Goal: Task Accomplishment & Management: Use online tool/utility

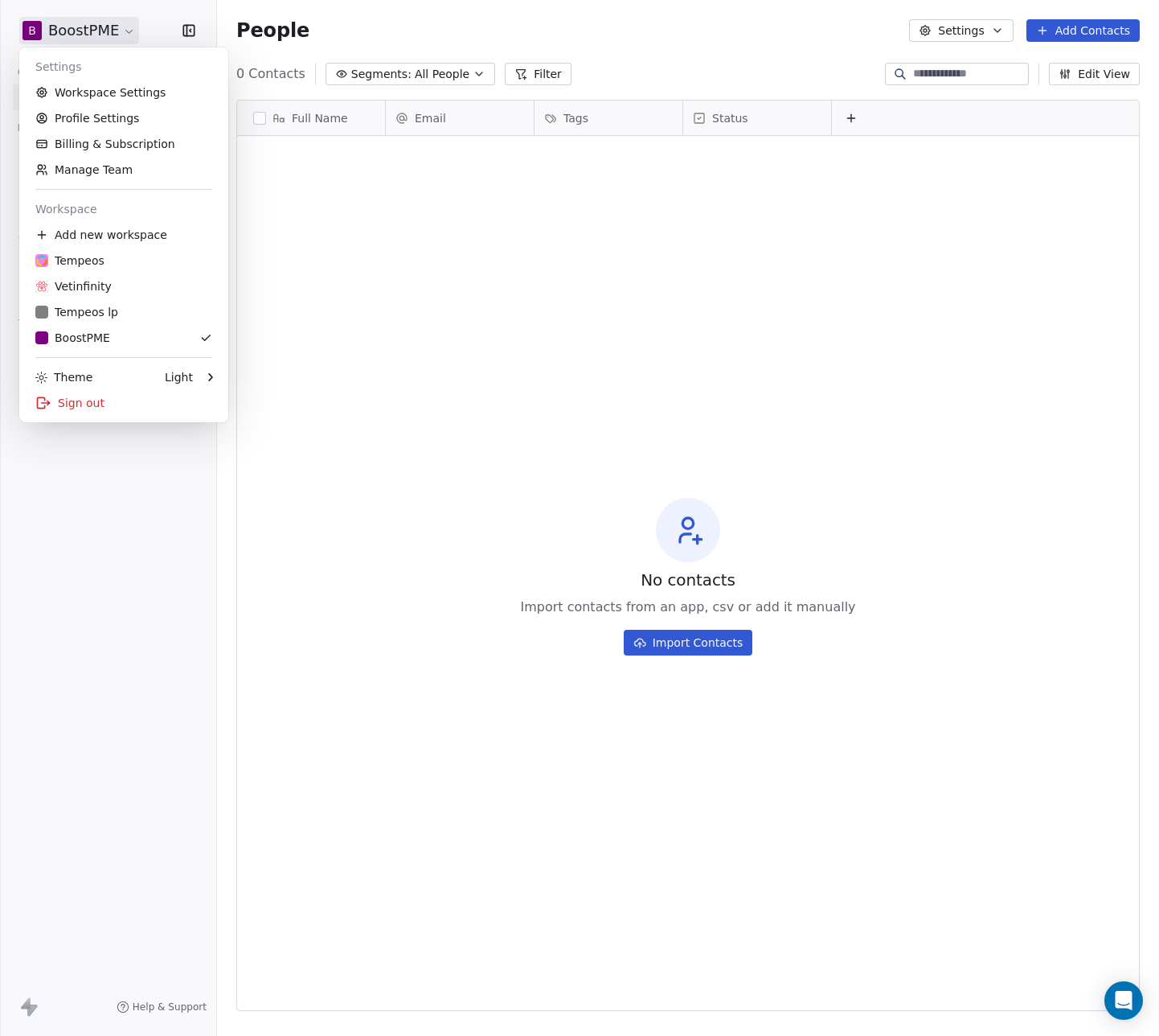
click at [124, 32] on html "B BoostPME Contacts People Marketing Workflows Campaigns Metrics & Events Sales…" at bounding box center [580, 518] width 1159 height 1036
click at [97, 313] on div "T Tempeos lp" at bounding box center [76, 312] width 83 height 16
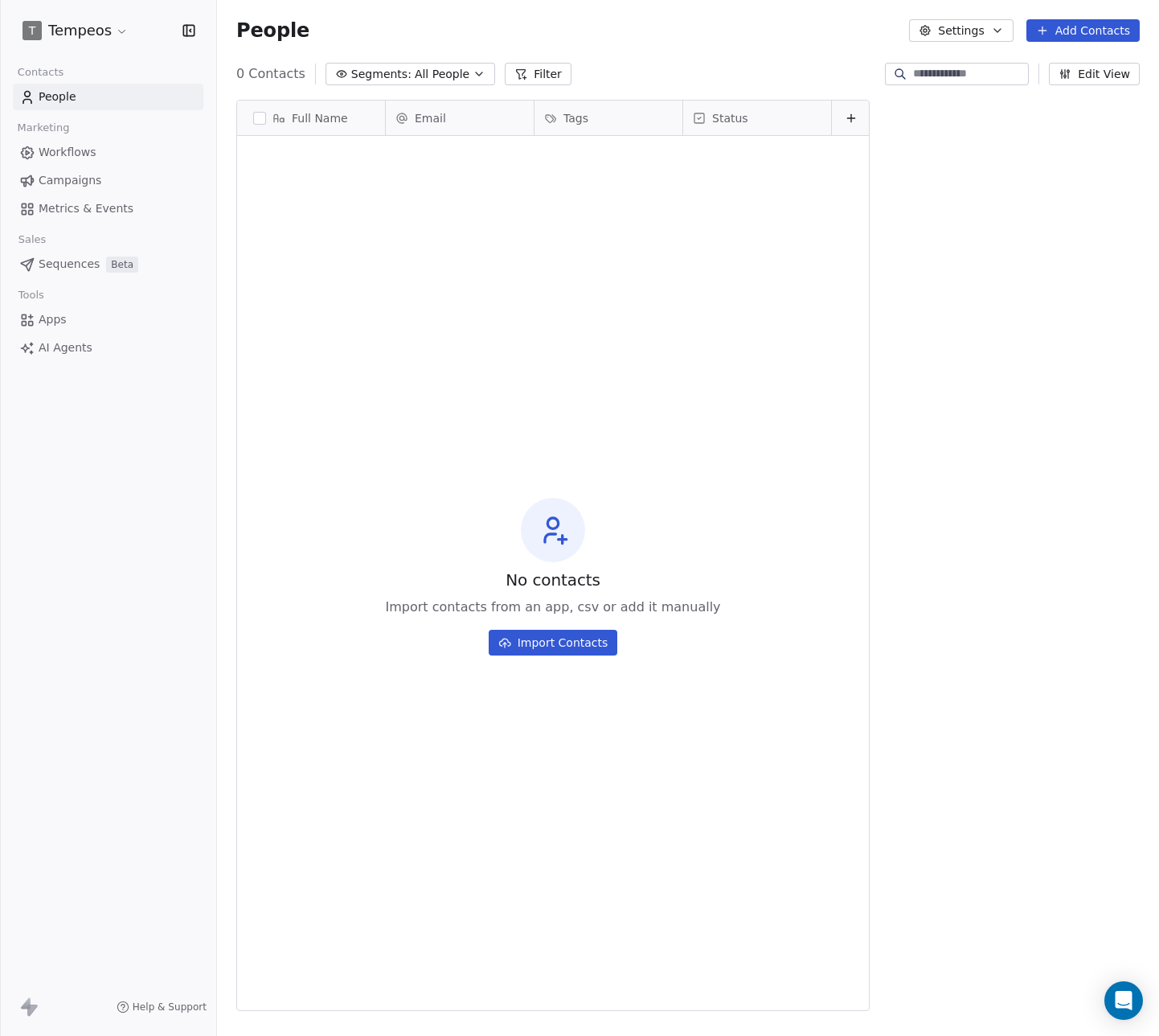
scroll to position [912, 942]
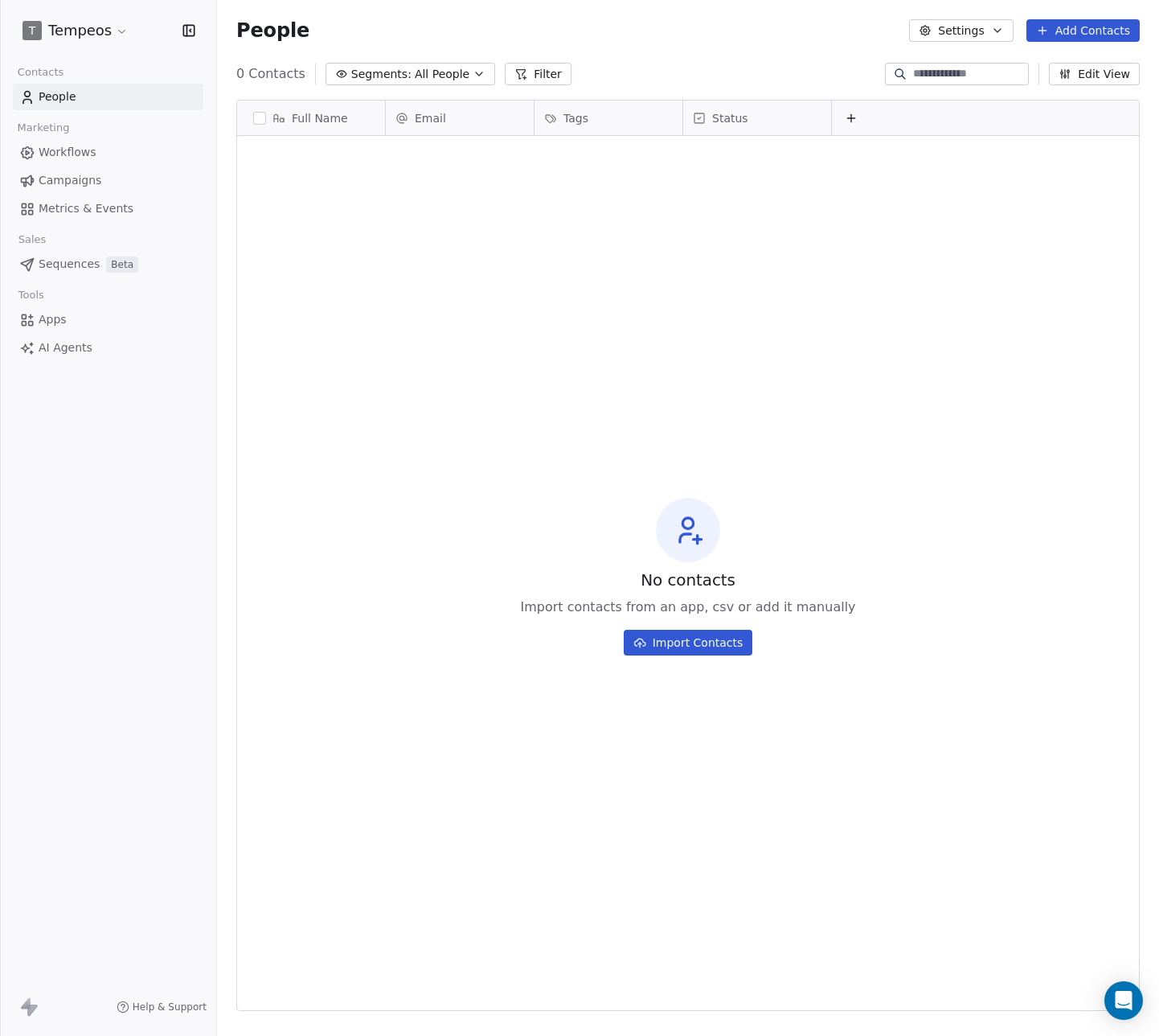
drag, startPoint x: 62, startPoint y: 146, endPoint x: 81, endPoint y: 149, distance: 19.2
click at [63, 146] on span "Workflows" at bounding box center [67, 152] width 58 height 17
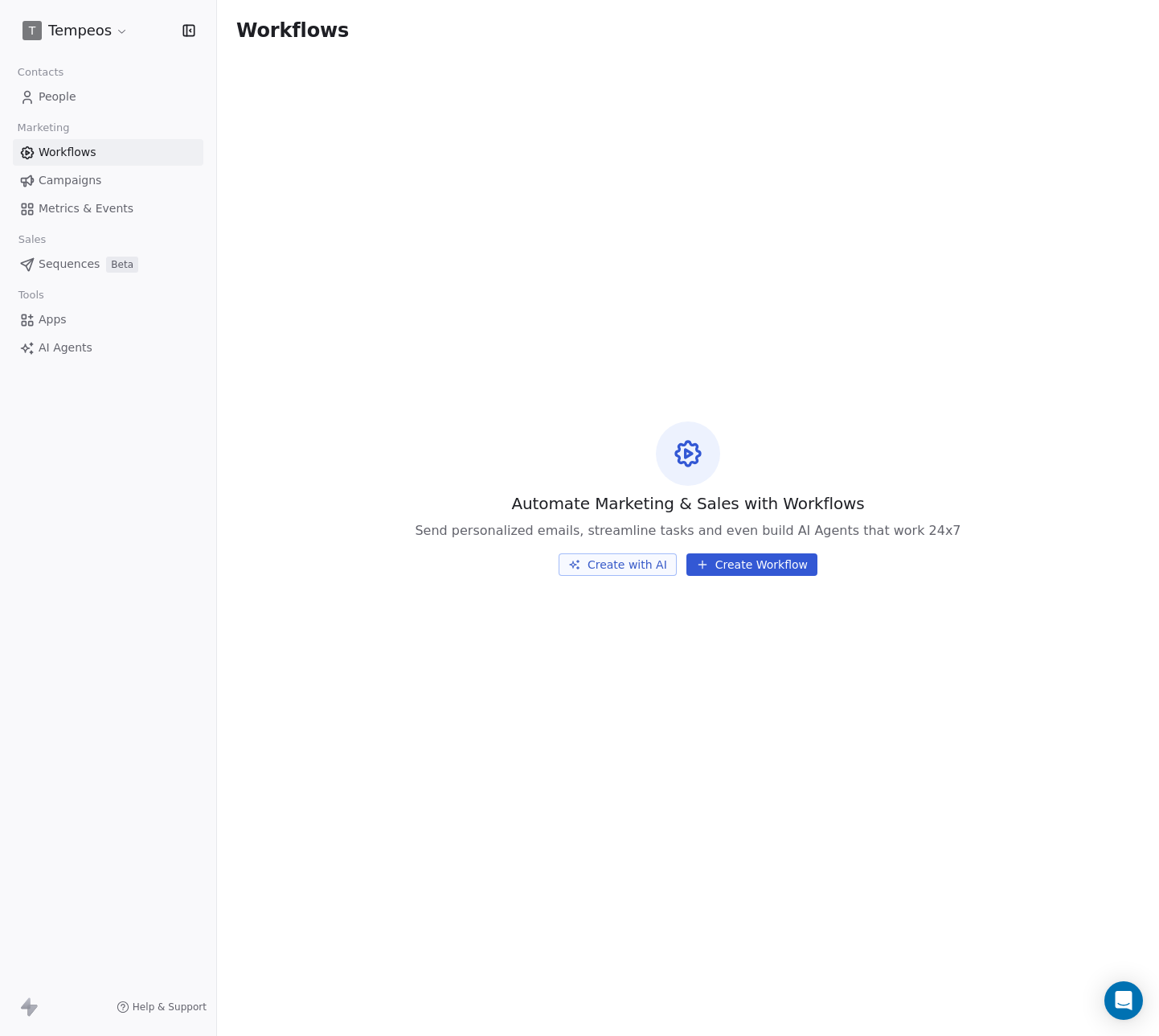
drag, startPoint x: 66, startPoint y: 181, endPoint x: 72, endPoint y: 204, distance: 23.8
click at [66, 182] on span "Campaigns" at bounding box center [70, 181] width 62 height 17
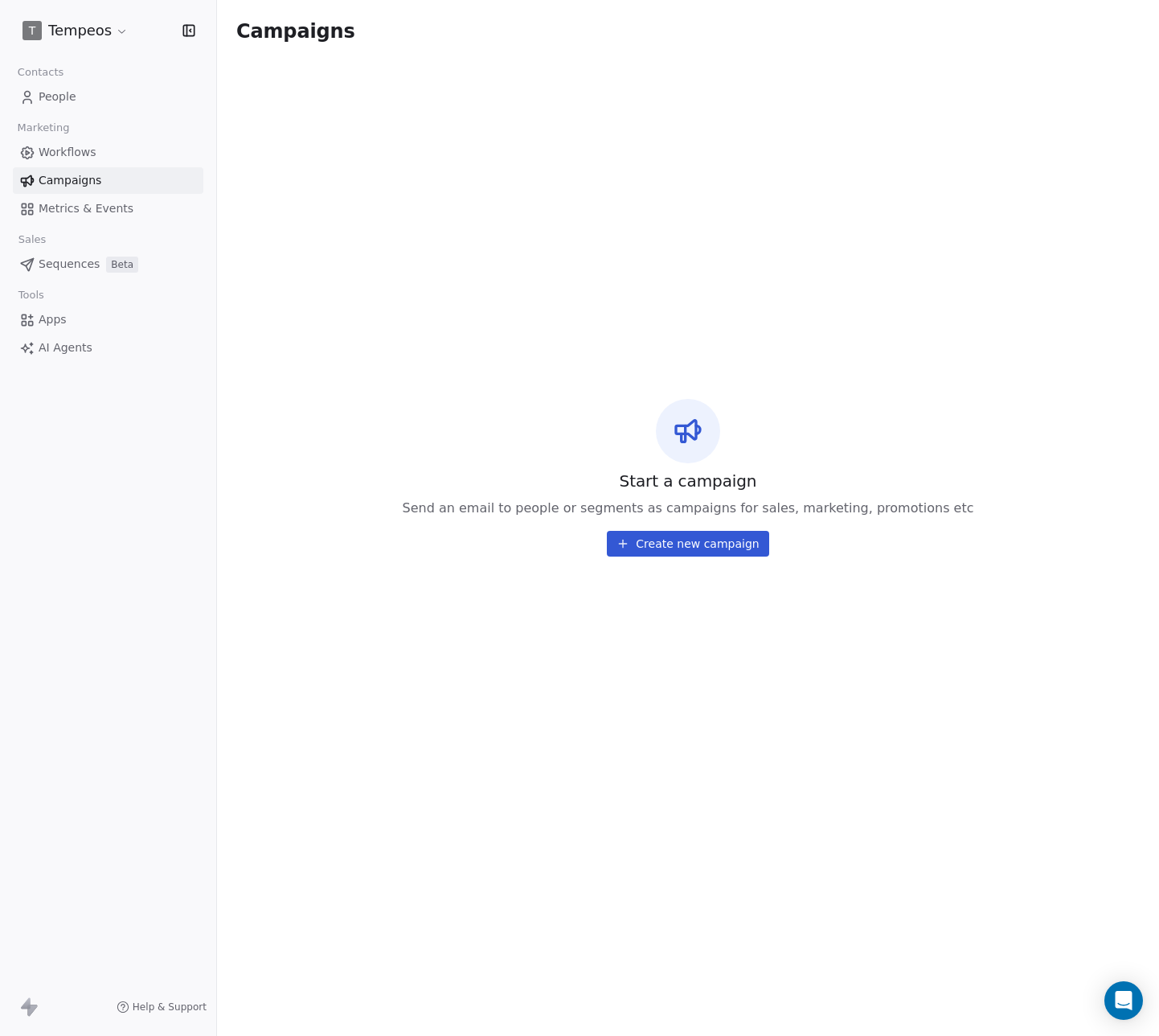
click at [72, 208] on span "Metrics & Events" at bounding box center [86, 209] width 95 height 17
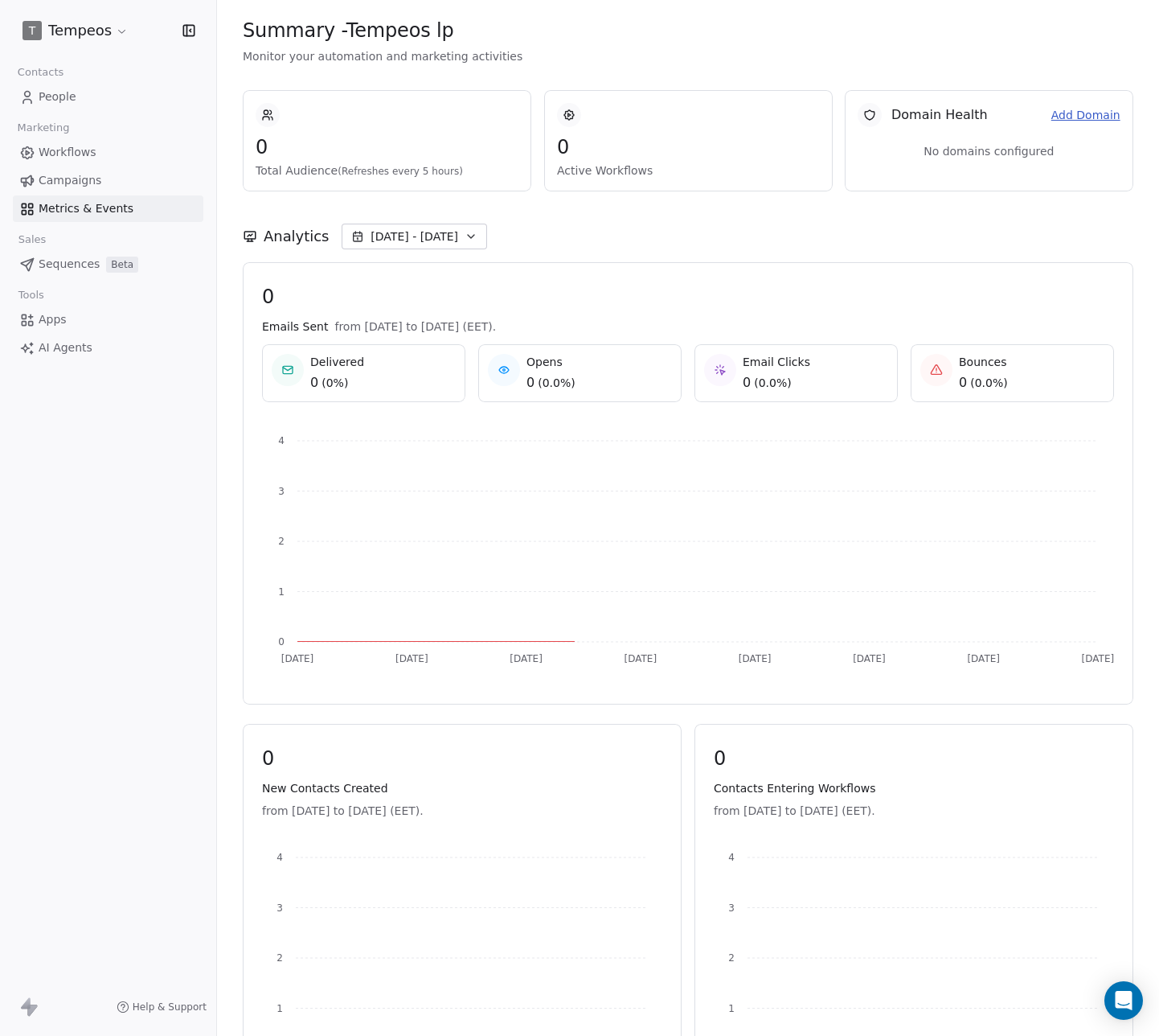
click at [117, 30] on html "T Tempeos Contacts People Marketing Workflows Campaigns Metrics & Events Sales …" at bounding box center [580, 518] width 1159 height 1036
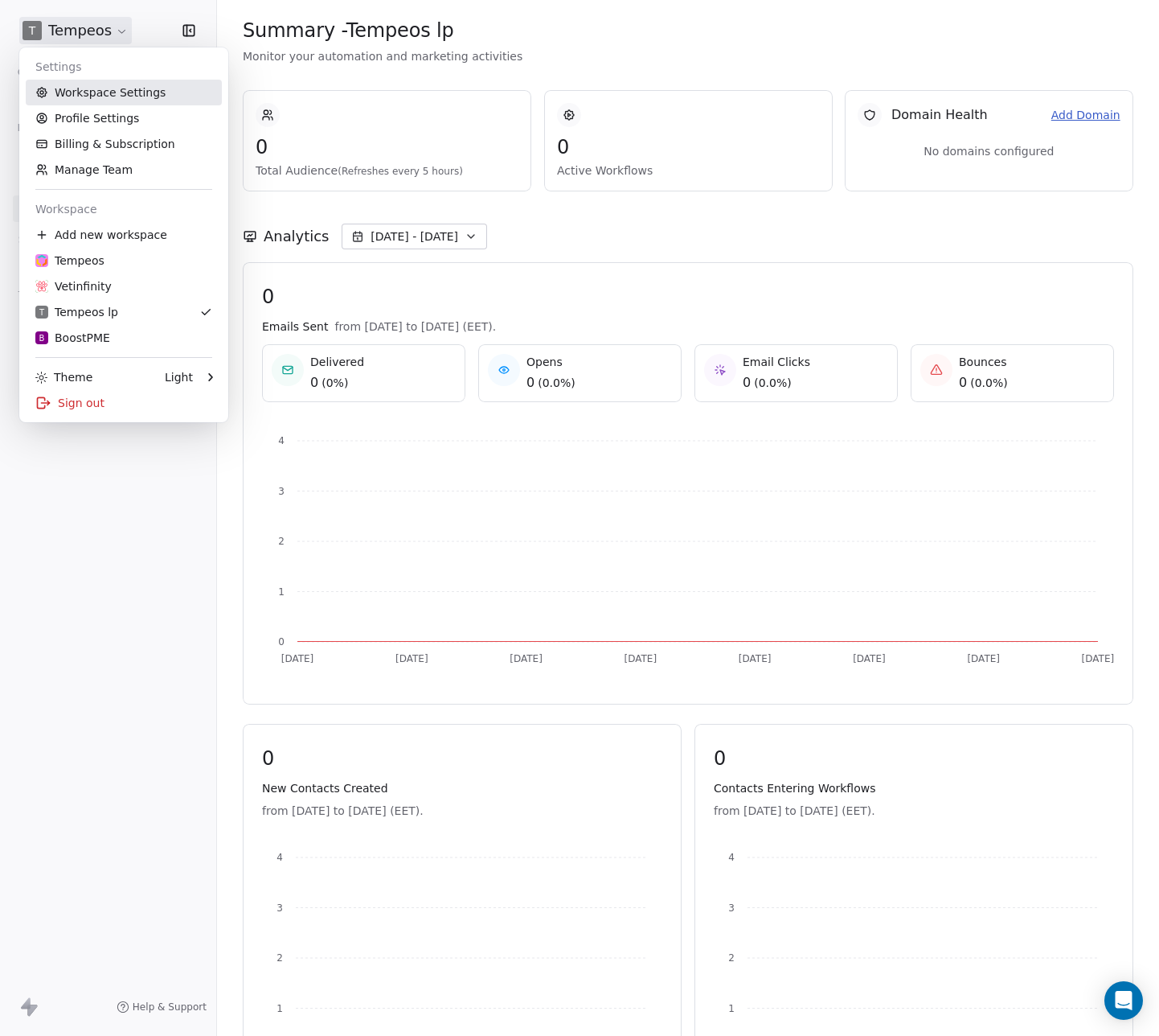
click at [116, 94] on link "Workspace Settings" at bounding box center [123, 92] width 196 height 25
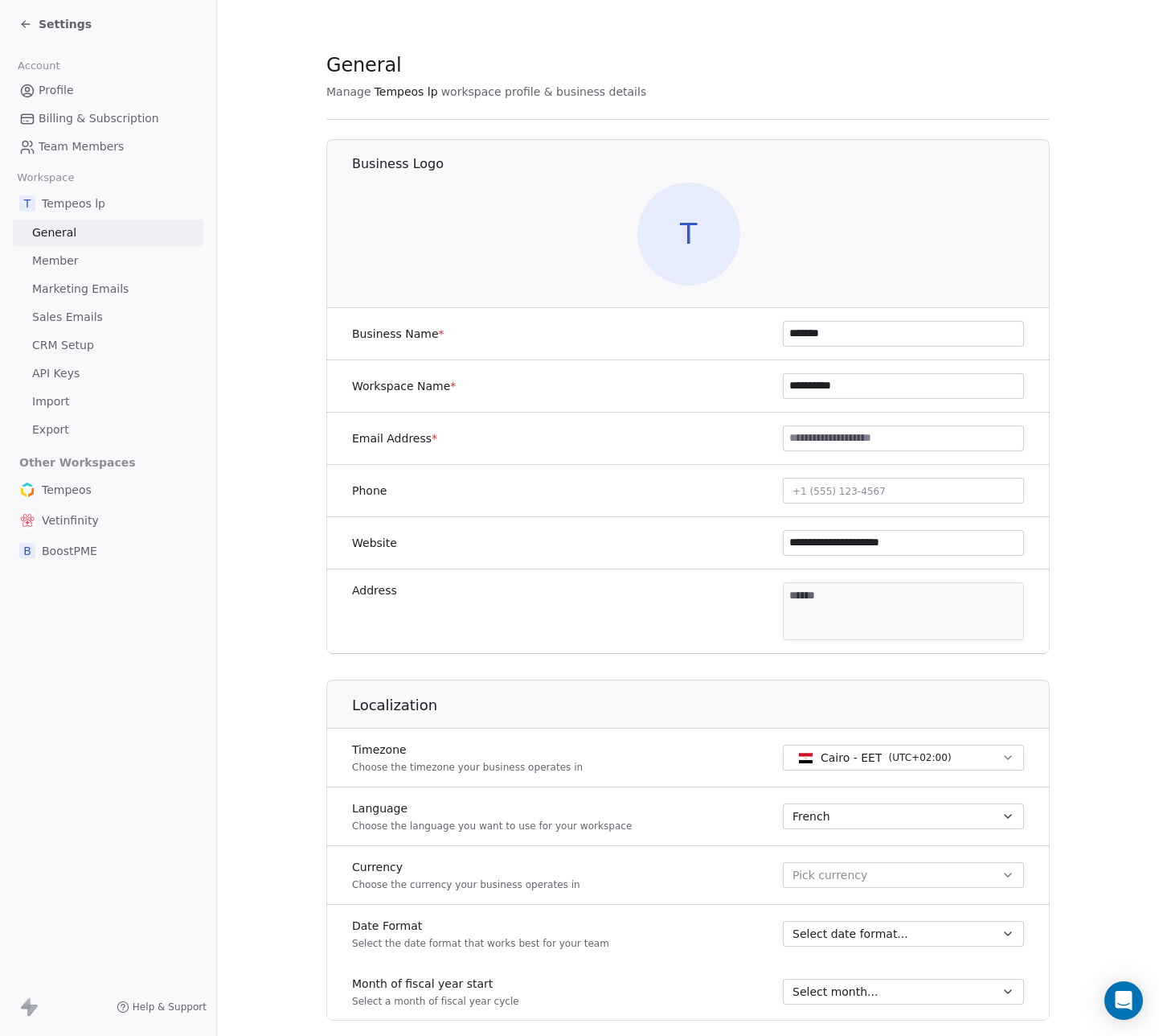
click at [52, 370] on span "API Keys" at bounding box center [56, 374] width 48 height 17
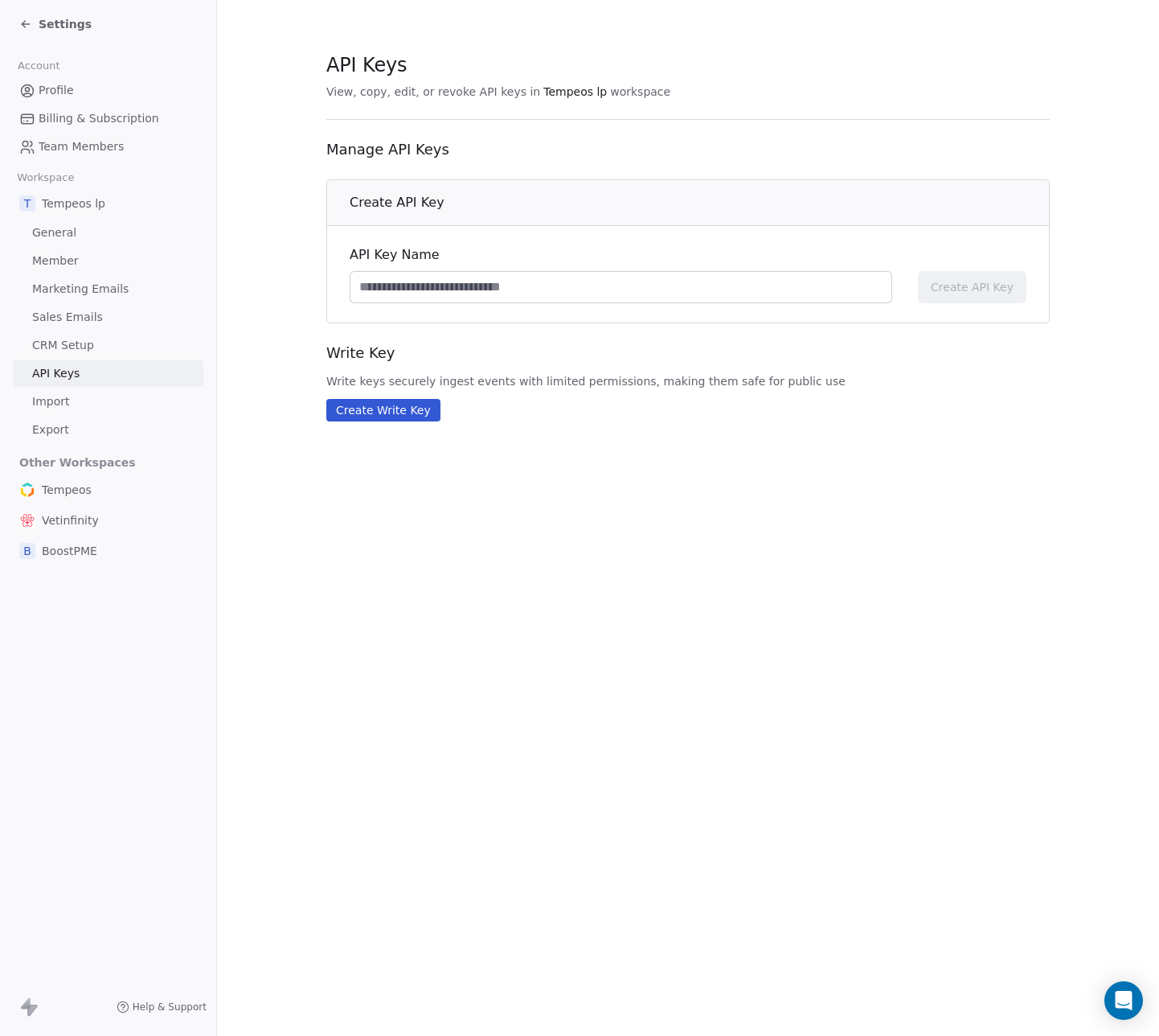
drag, startPoint x: 389, startPoint y: 406, endPoint x: 594, endPoint y: 321, distance: 221.9
click at [730, 354] on div "Write Key Write keys securely ingest events with limited permissions, making th…" at bounding box center [689, 382] width 724 height 79
click at [518, 287] on input at bounding box center [621, 287] width 541 height 30
type input "**********"
click at [978, 286] on span "Create API Key" at bounding box center [972, 287] width 83 height 16
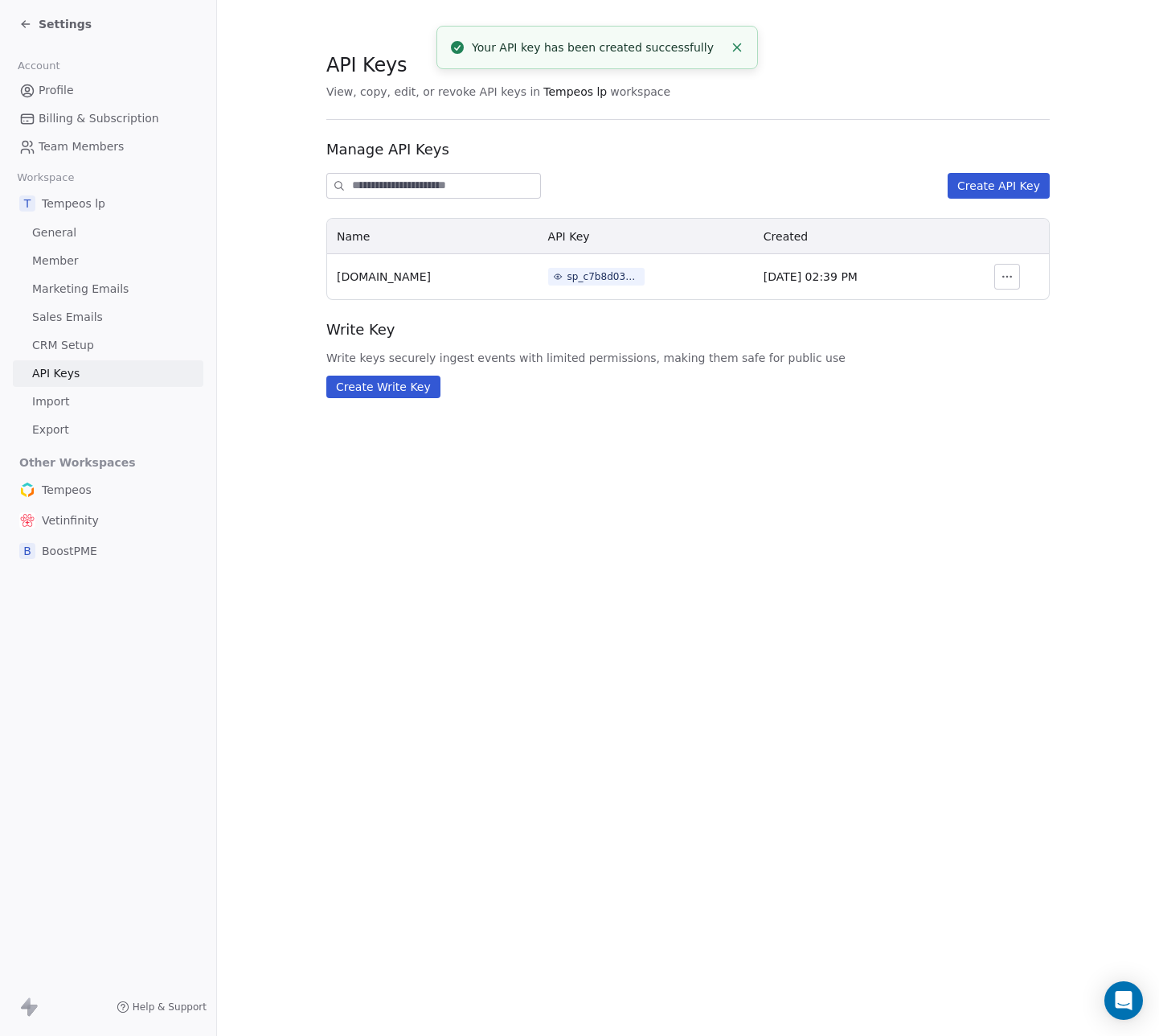
click at [568, 276] on div "sp_c7b8d030880d479aad08d22d526b3323" at bounding box center [604, 277] width 72 height 15
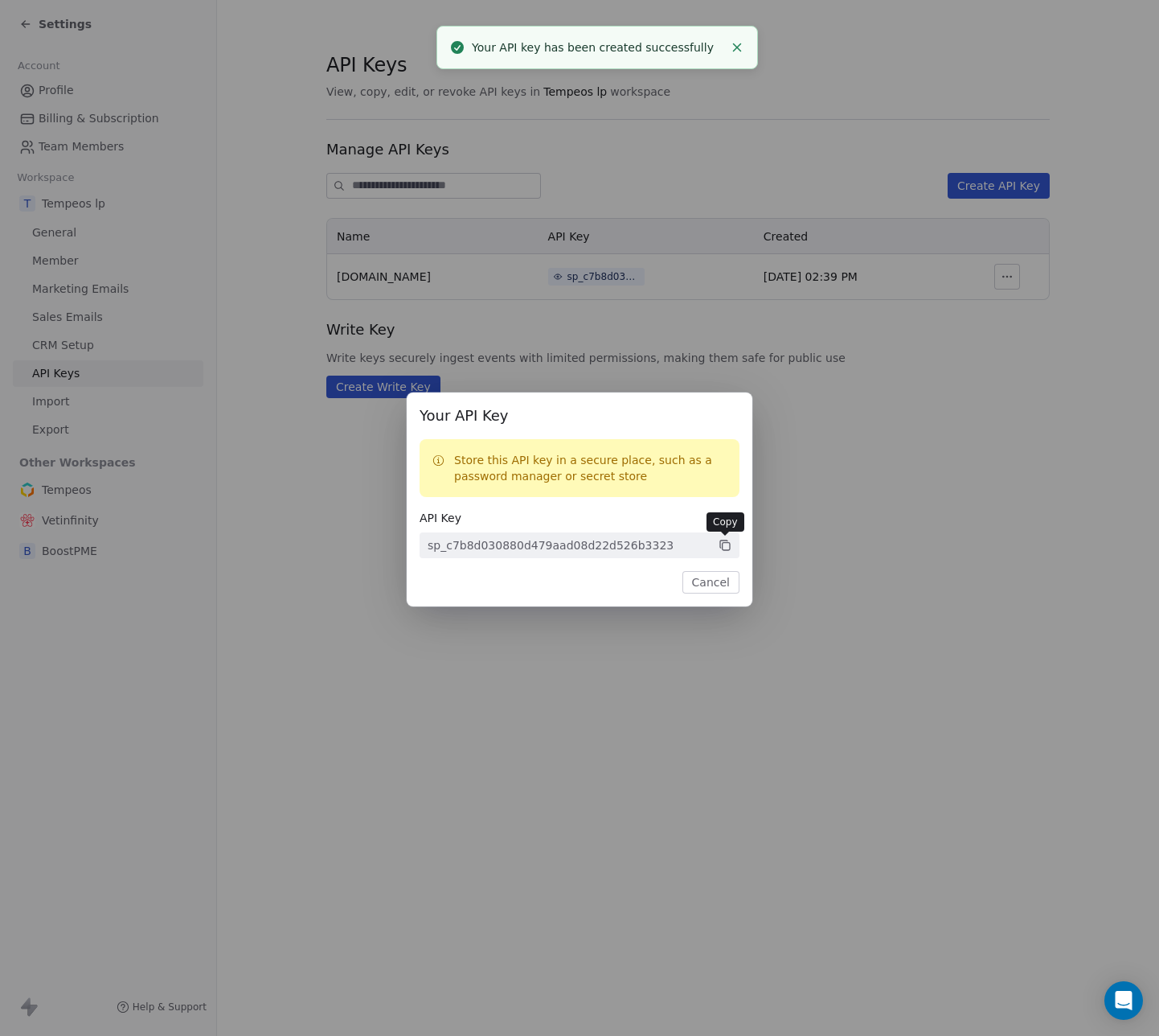
click at [730, 548] on icon at bounding box center [726, 546] width 7 height 7
click at [712, 582] on button "Cancel" at bounding box center [712, 581] width 57 height 22
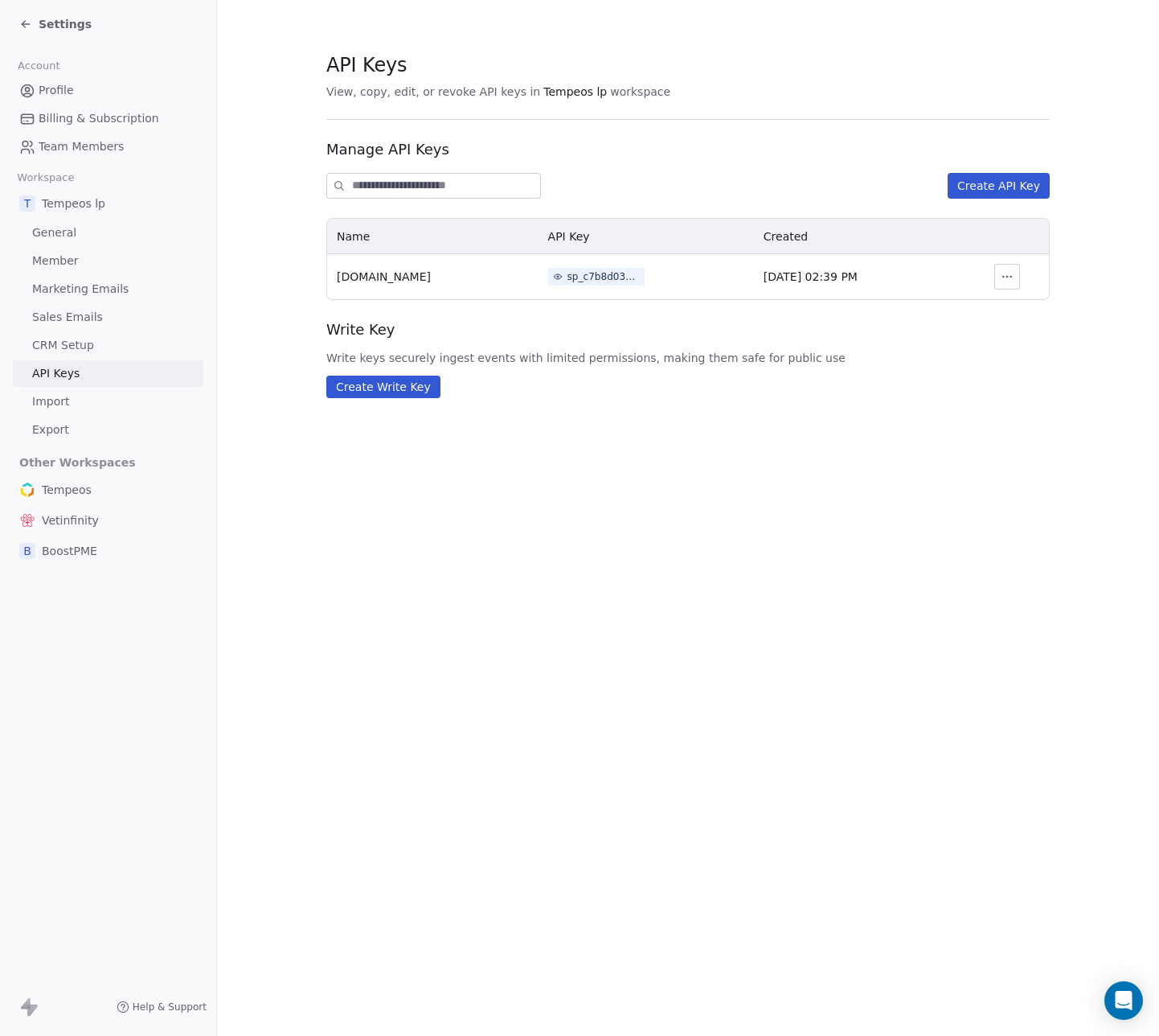
click at [31, 20] on icon at bounding box center [26, 25] width 13 height 13
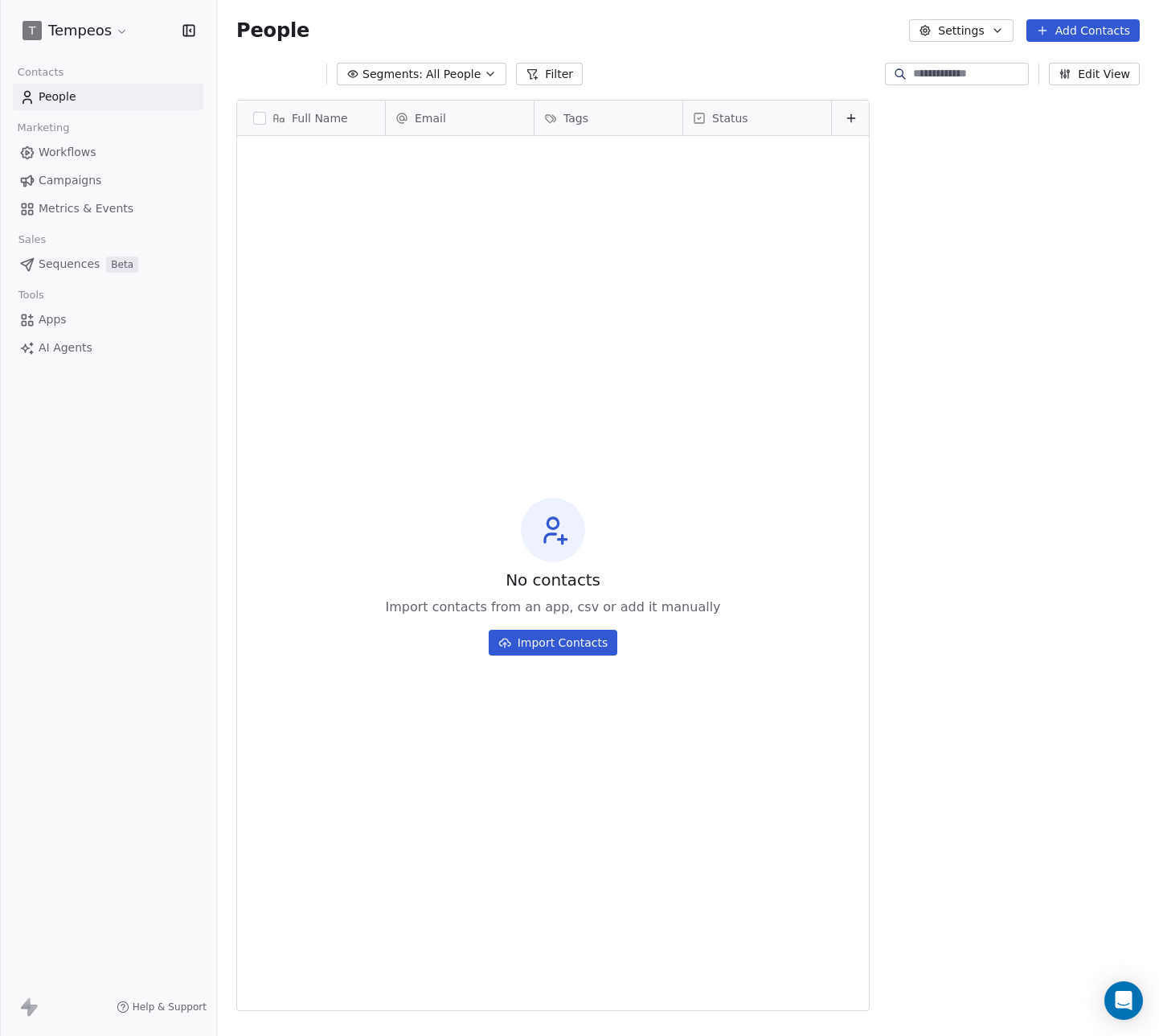
scroll to position [912, 942]
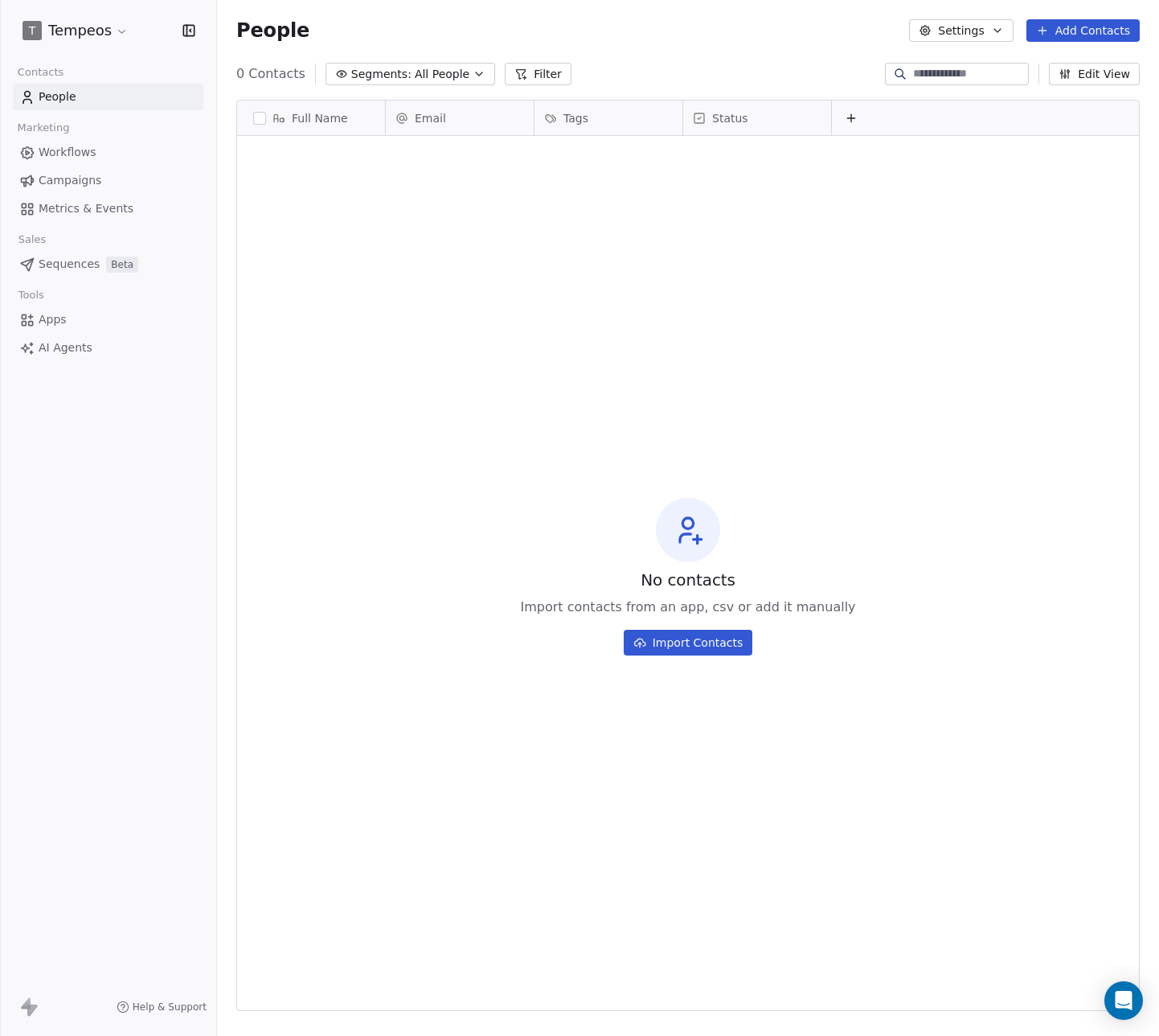
click at [70, 146] on span "Workflows" at bounding box center [67, 152] width 58 height 17
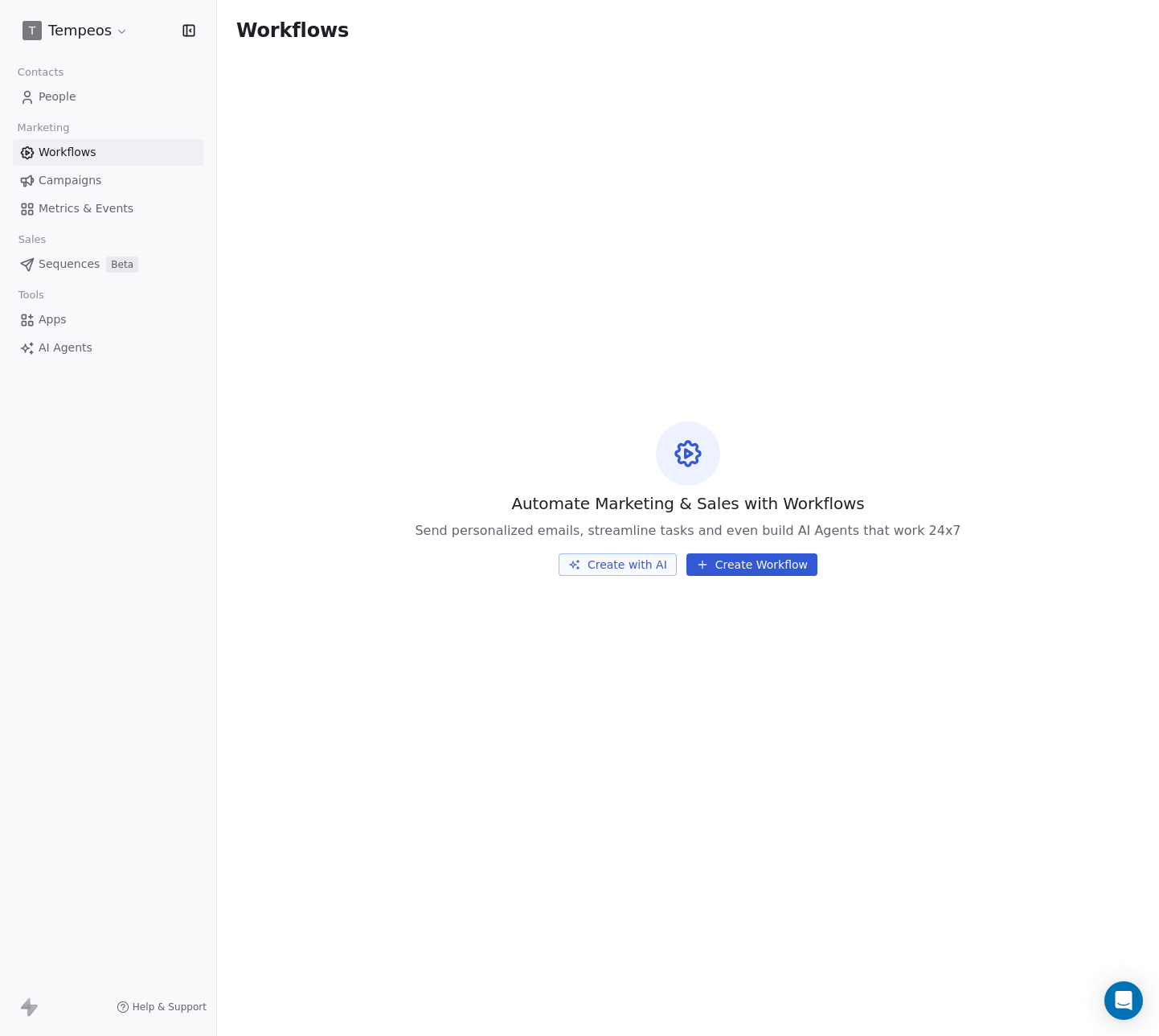
click at [71, 92] on span "People" at bounding box center [57, 97] width 38 height 17
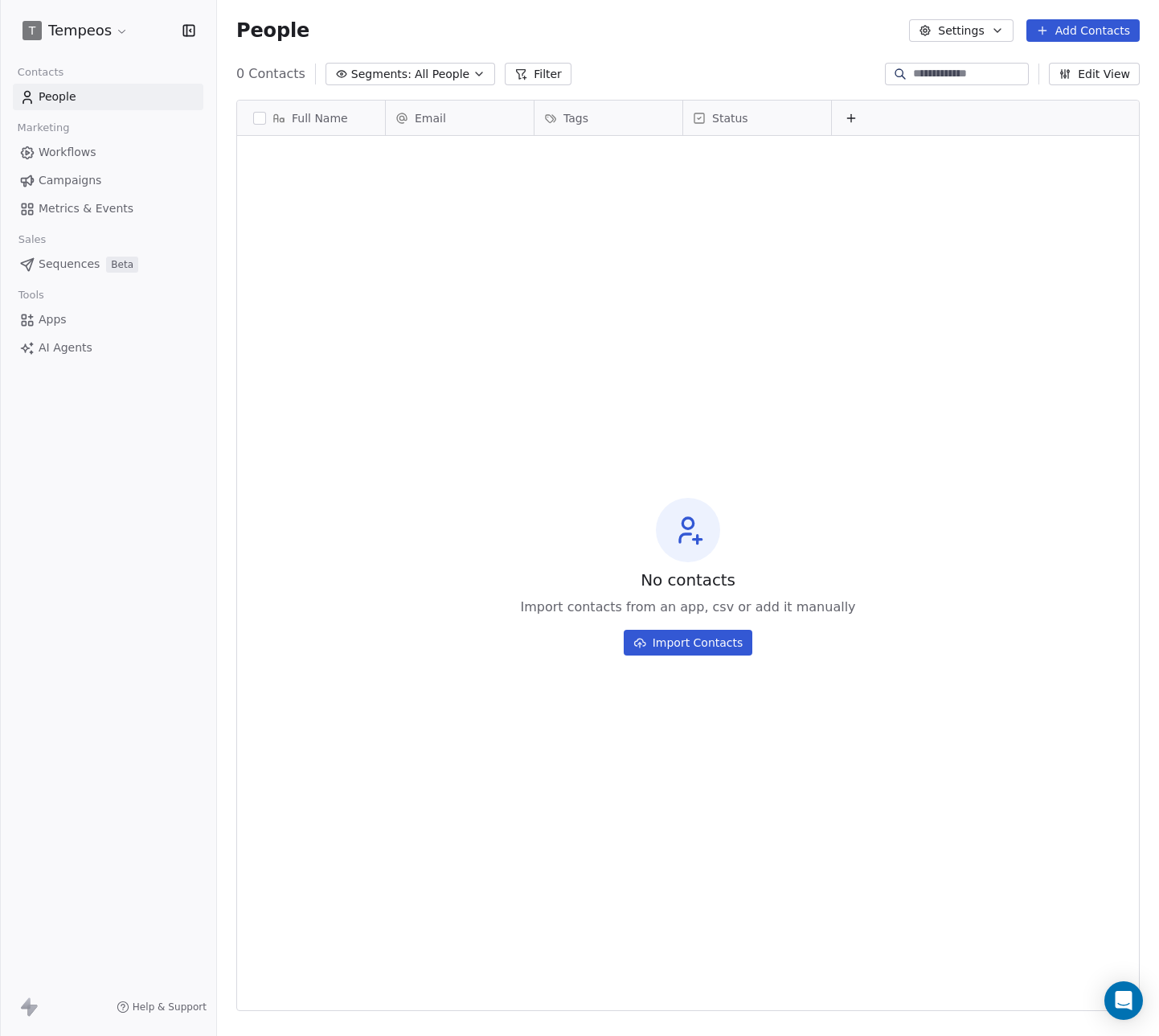
scroll to position [912, 942]
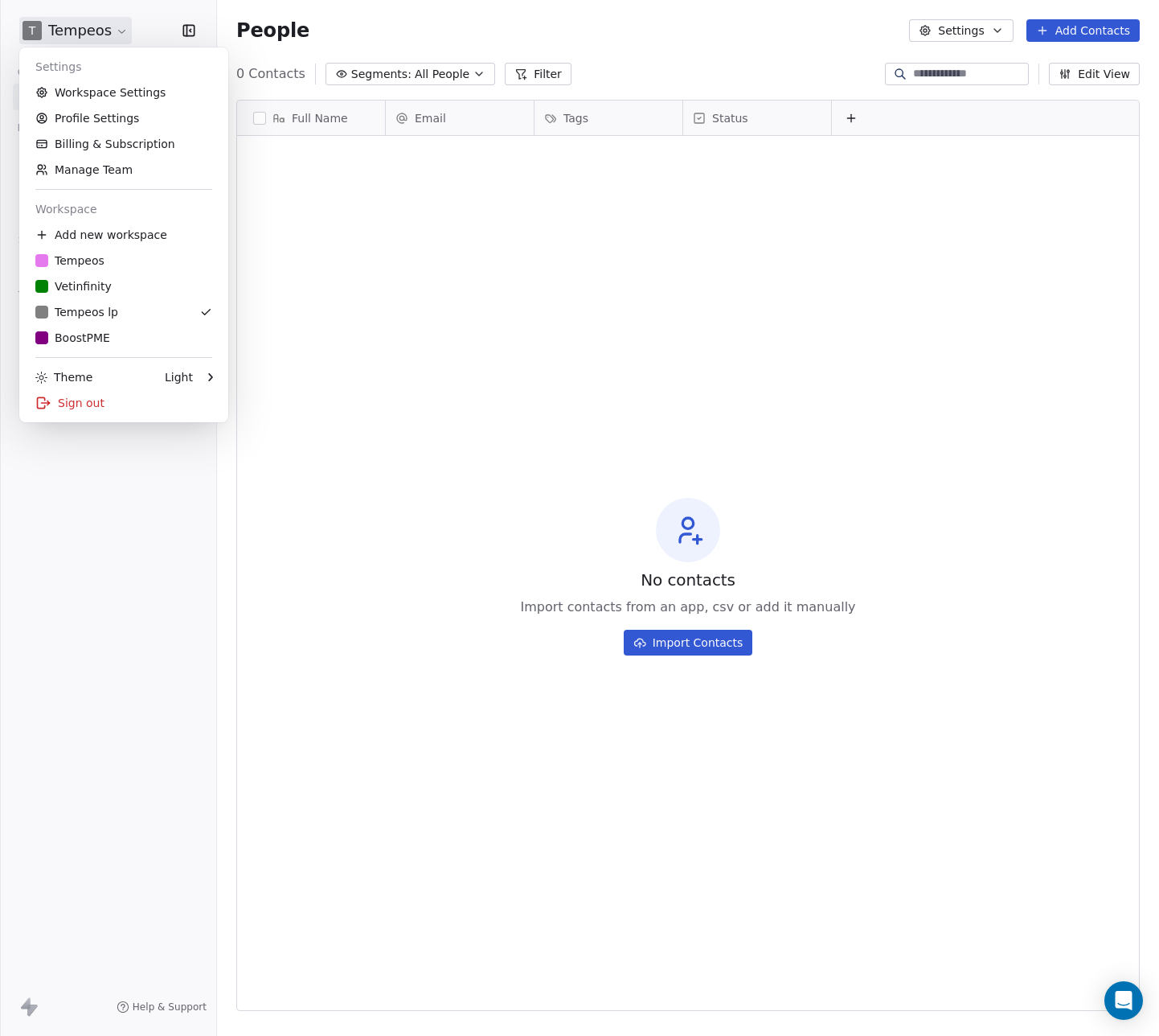
click at [85, 37] on html "T Tempeos Contacts People Marketing Workflows Campaigns Metrics & Events Sales …" at bounding box center [580, 518] width 1159 height 1036
click at [86, 258] on div "Tempeos" at bounding box center [70, 261] width 69 height 16
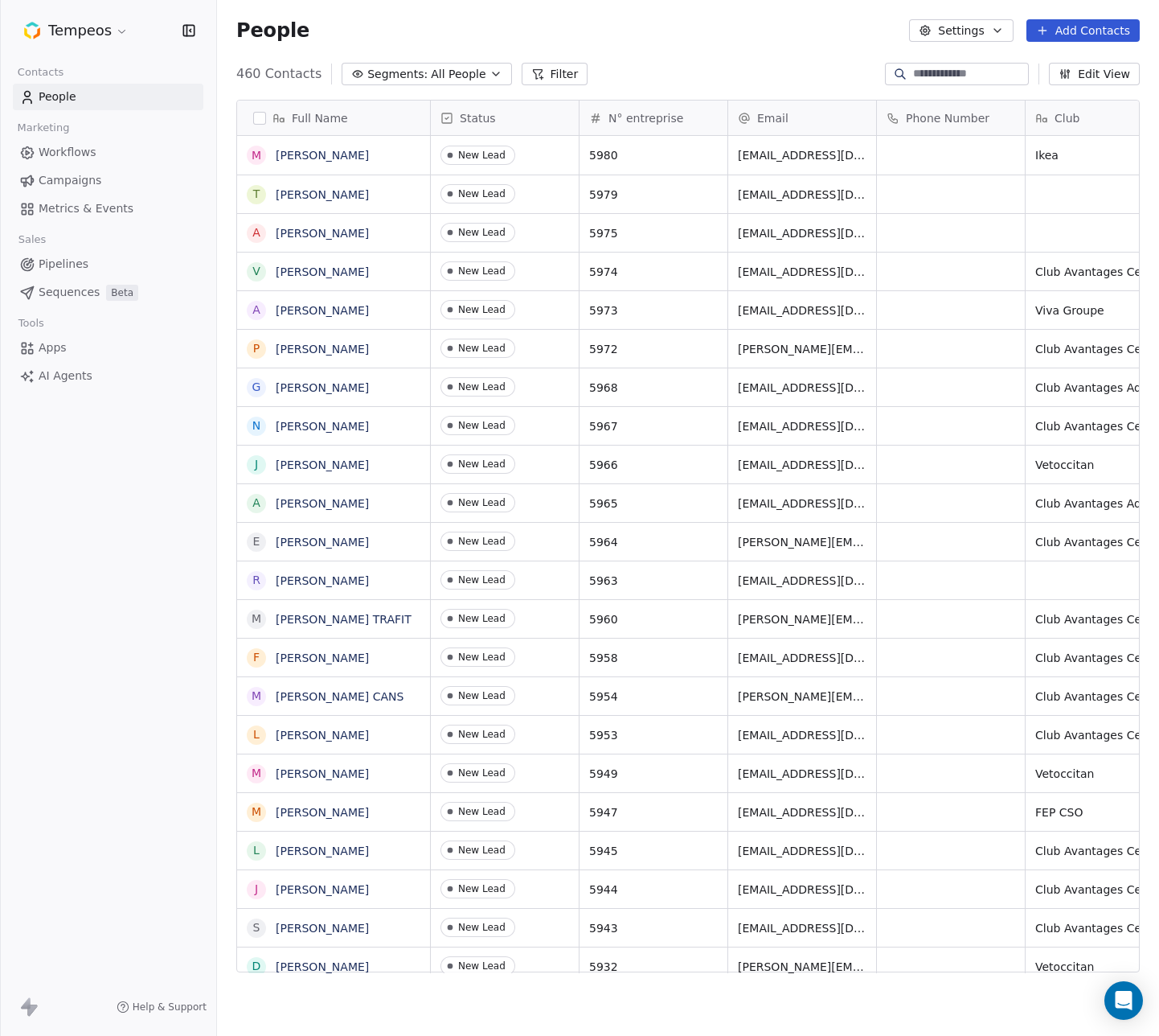
scroll to position [912, 942]
click at [41, 152] on span "Workflows" at bounding box center [67, 152] width 58 height 17
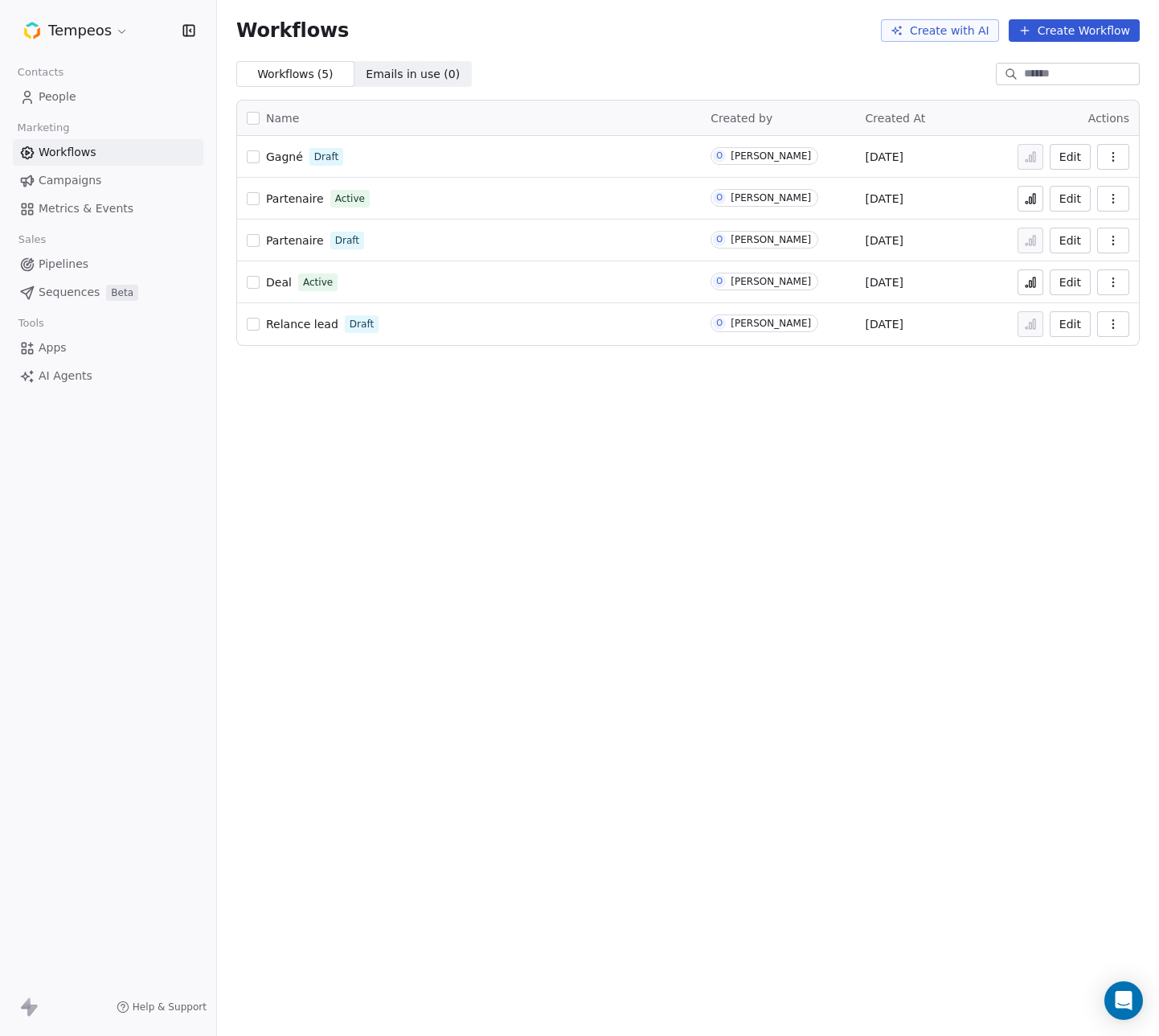
click at [1079, 329] on button "Edit" at bounding box center [1070, 323] width 41 height 25
click at [71, 181] on span "Campaigns" at bounding box center [70, 181] width 62 height 17
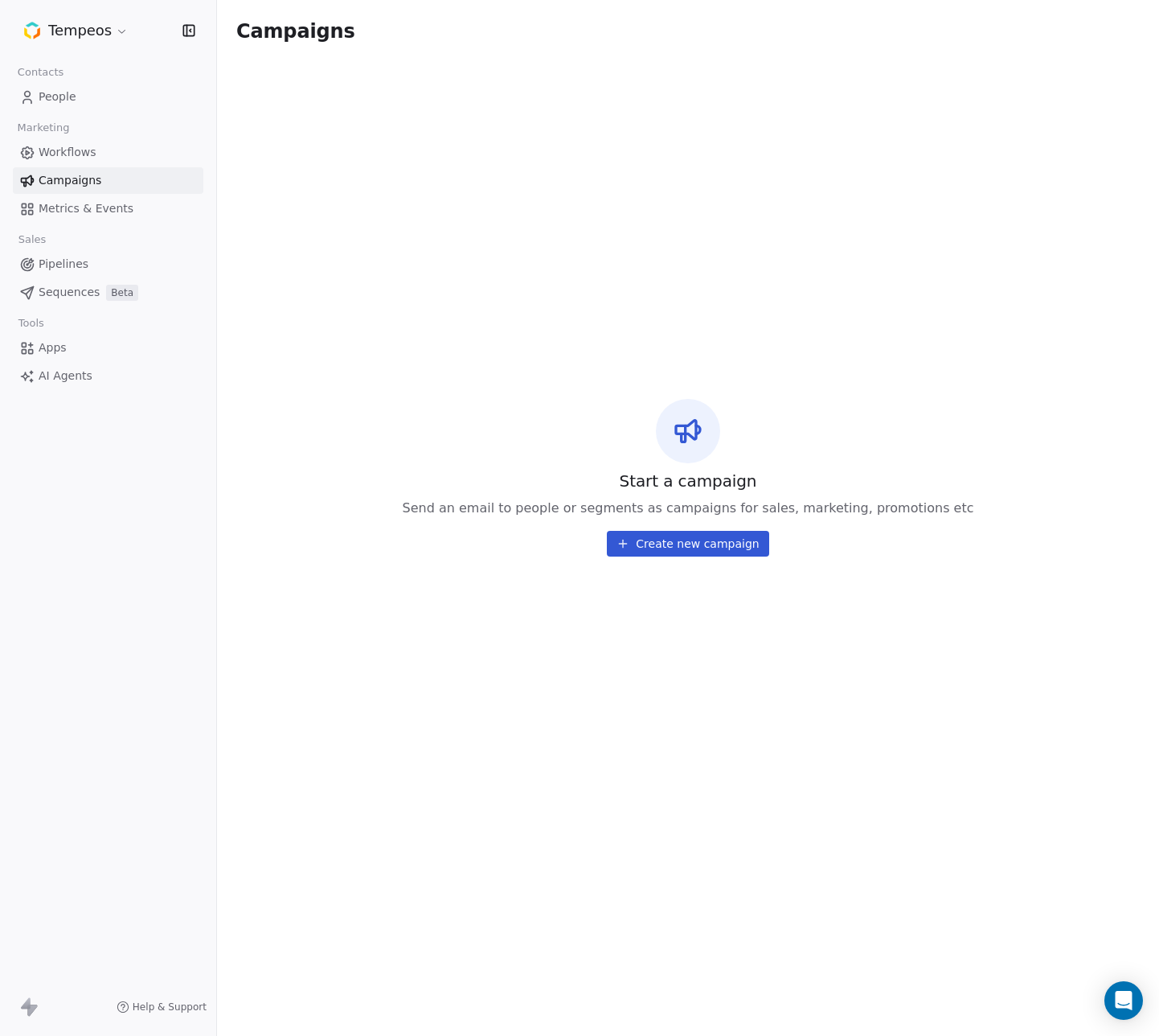
click at [66, 205] on span "Metrics & Events" at bounding box center [86, 209] width 95 height 17
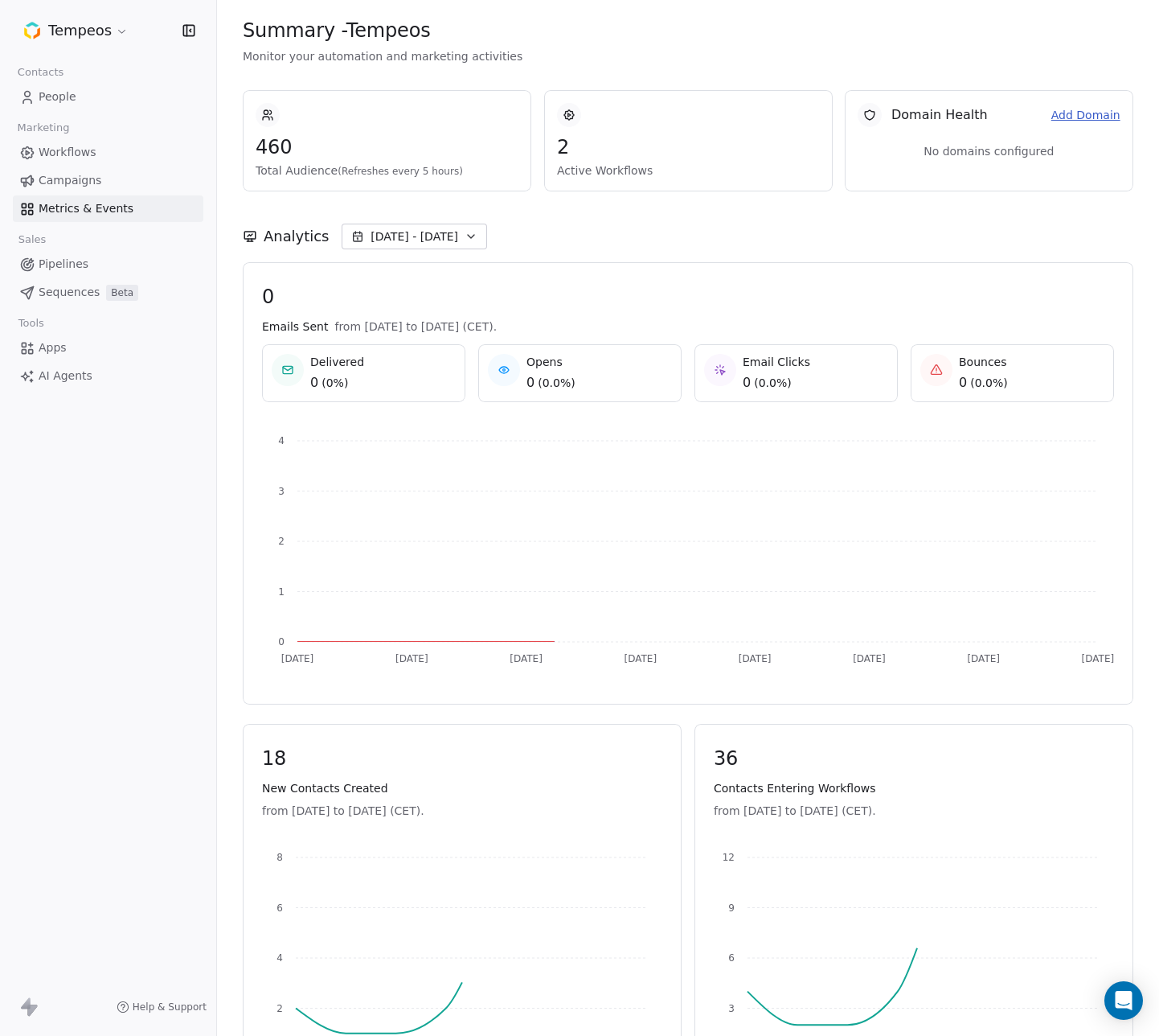
click at [78, 264] on span "Pipelines" at bounding box center [63, 264] width 50 height 17
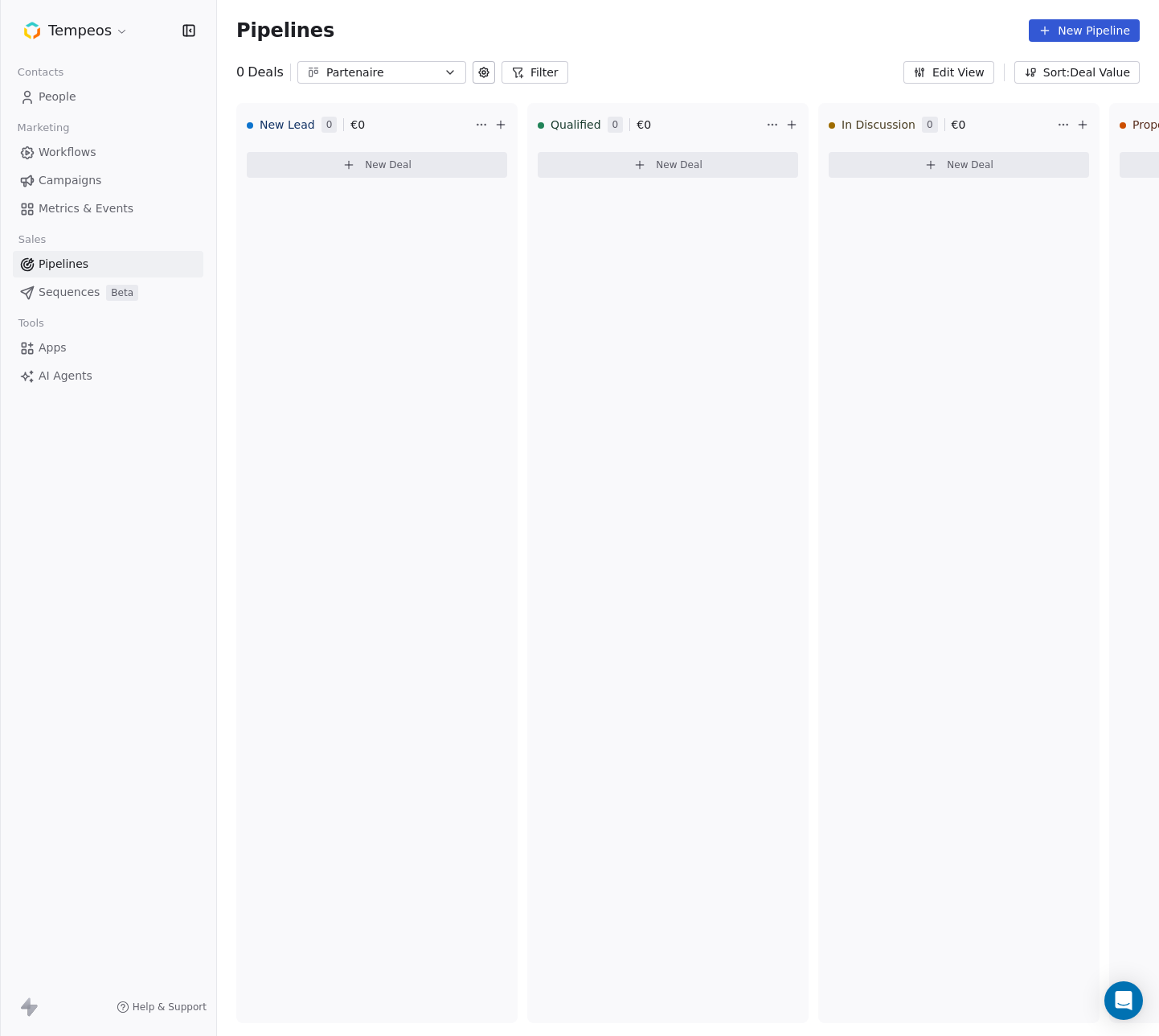
click at [80, 295] on span "Sequences" at bounding box center [69, 292] width 61 height 17
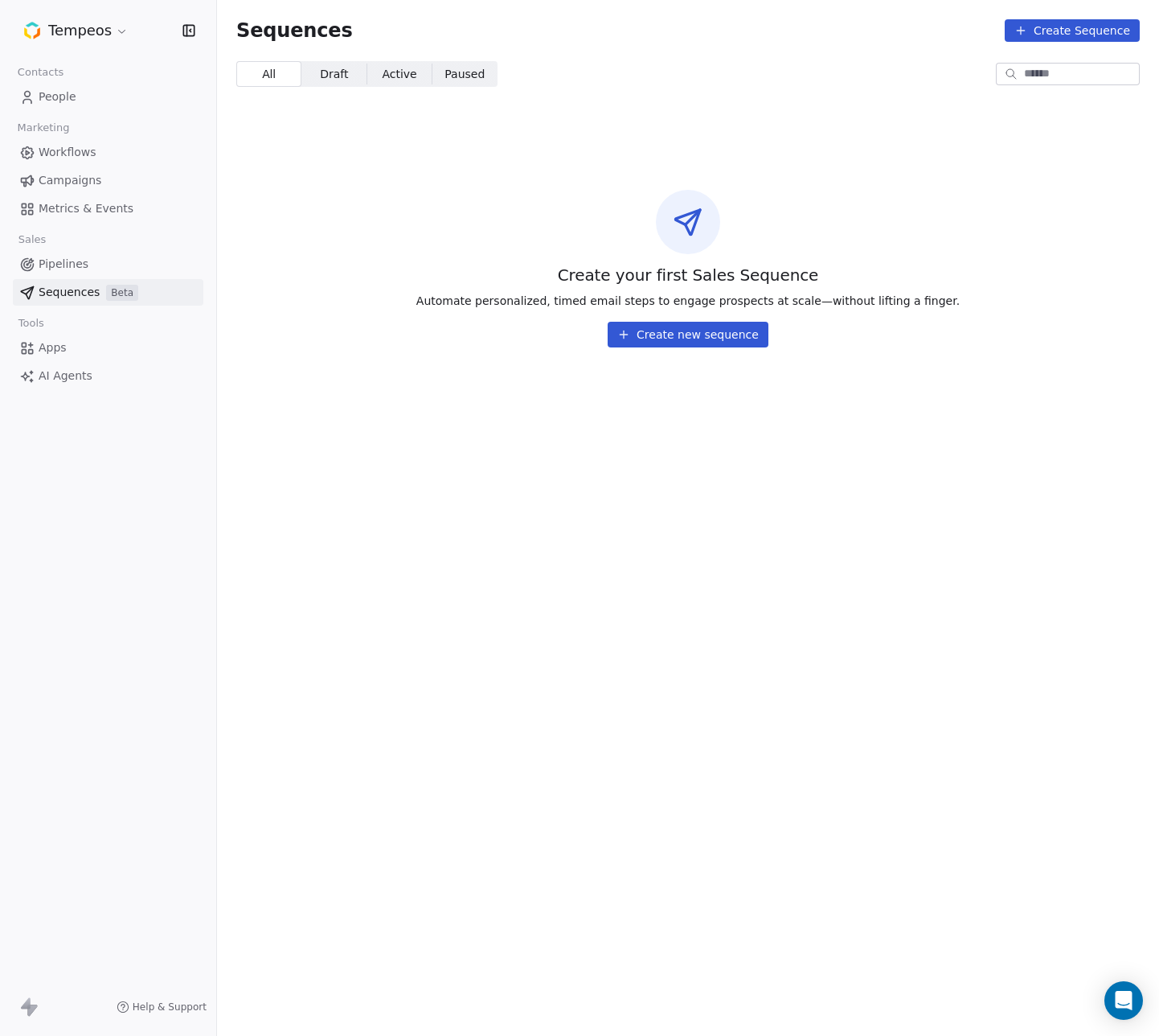
click at [73, 264] on span "Pipelines" at bounding box center [63, 264] width 50 height 17
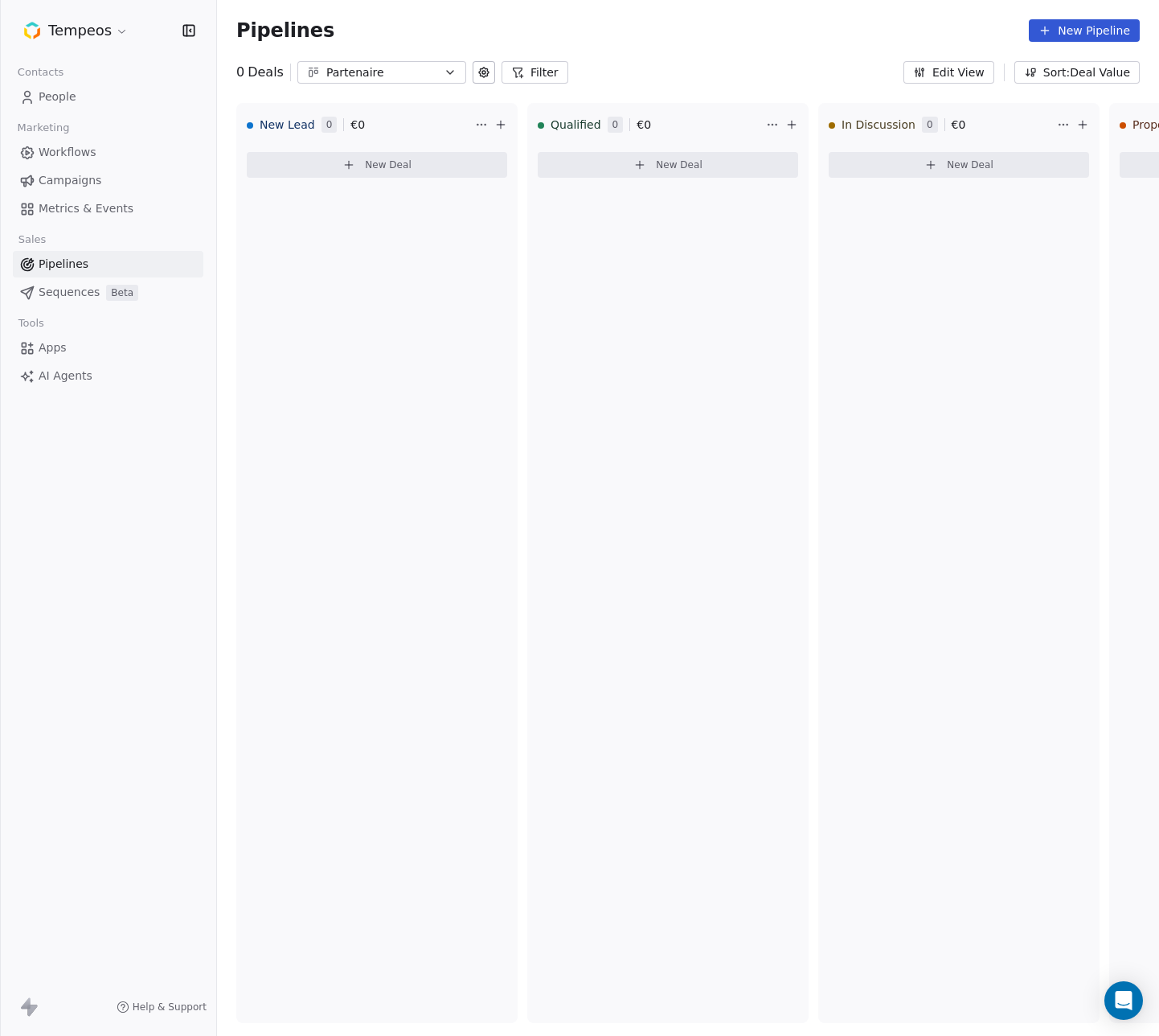
drag, startPoint x: 64, startPoint y: 286, endPoint x: 73, endPoint y: 226, distance: 60.7
click at [65, 285] on span "Sequences" at bounding box center [69, 292] width 61 height 17
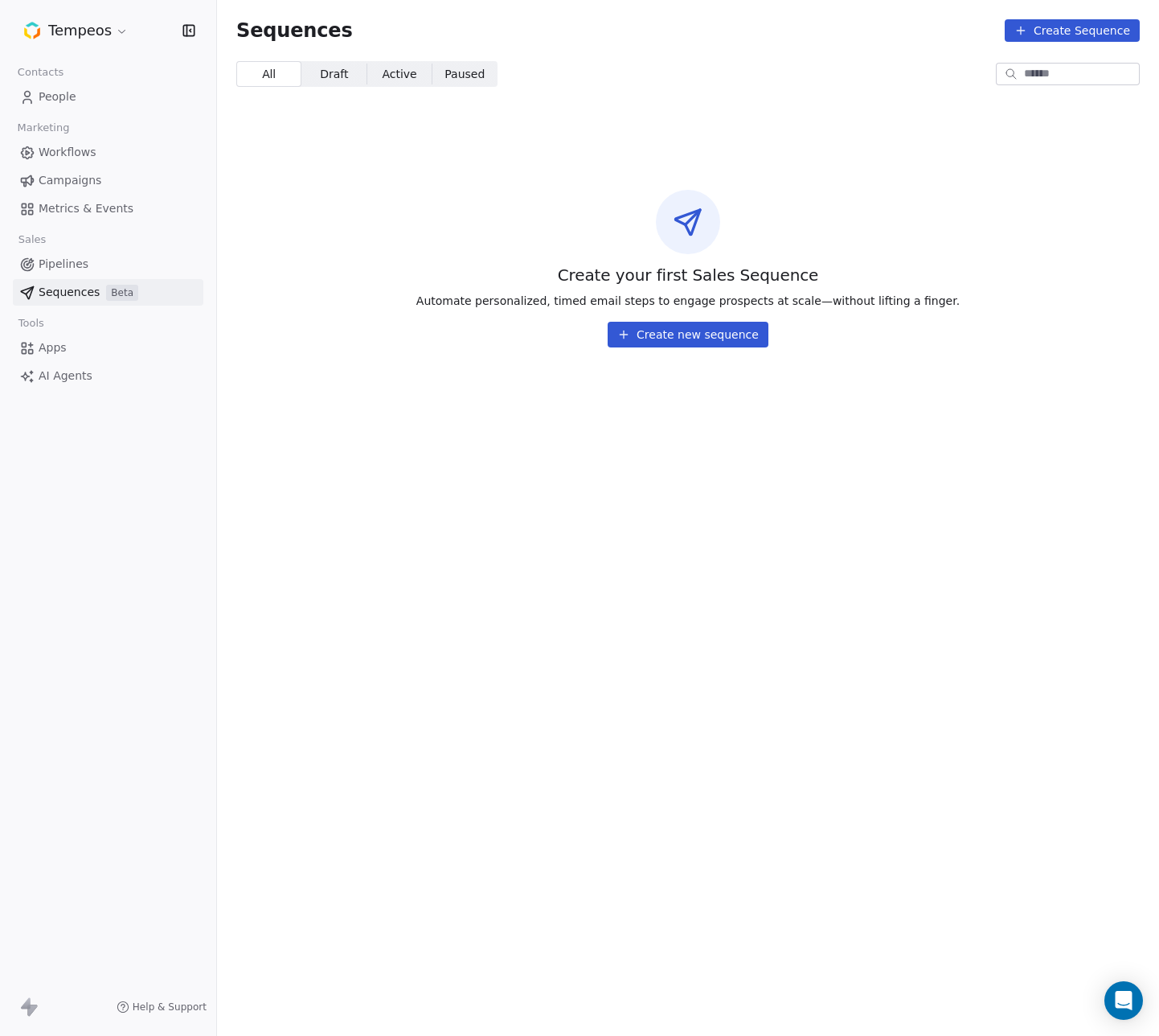
click at [66, 163] on link "Workflows" at bounding box center [108, 152] width 190 height 26
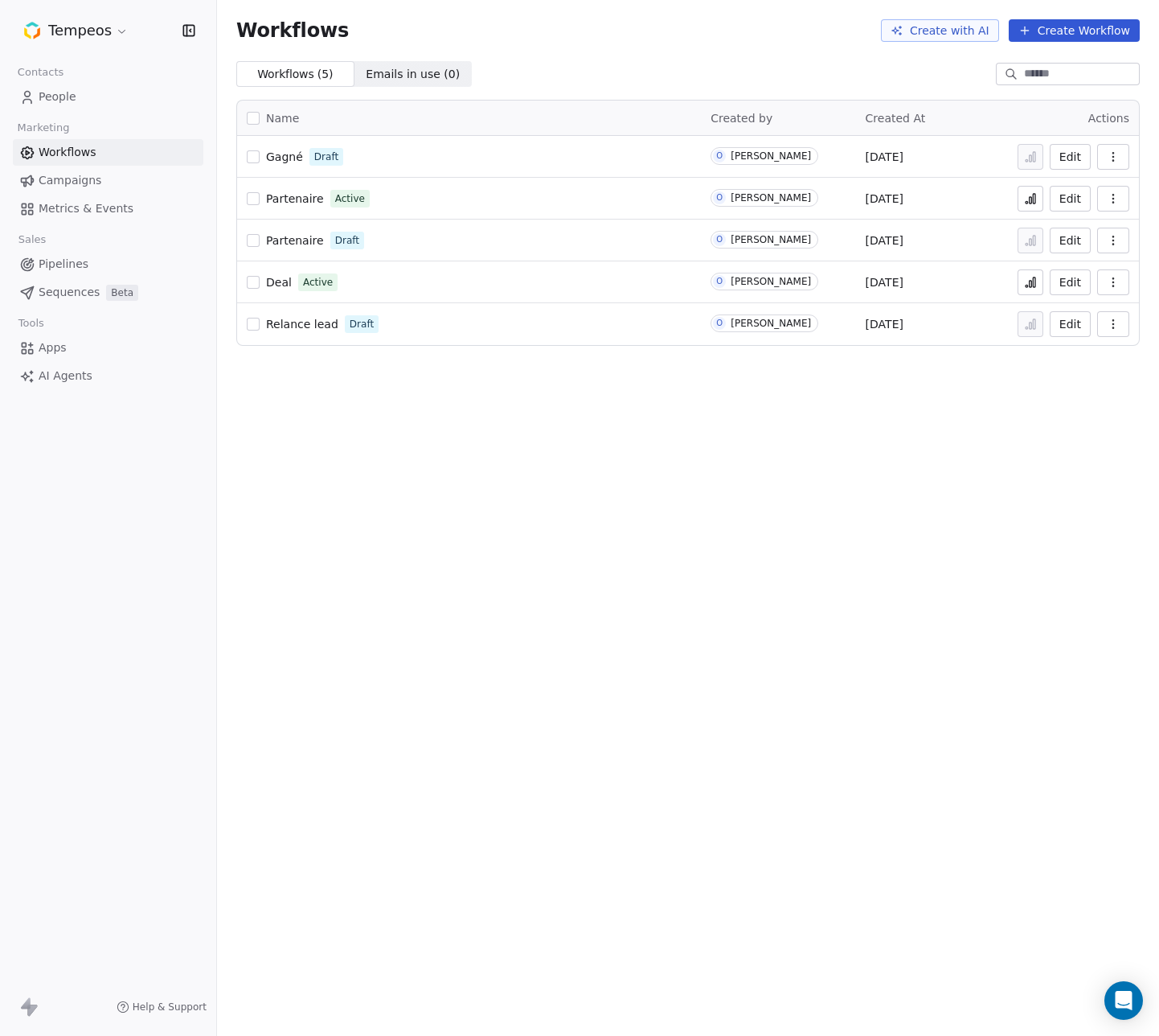
click at [1083, 30] on button "Create Workflow" at bounding box center [1074, 30] width 131 height 22
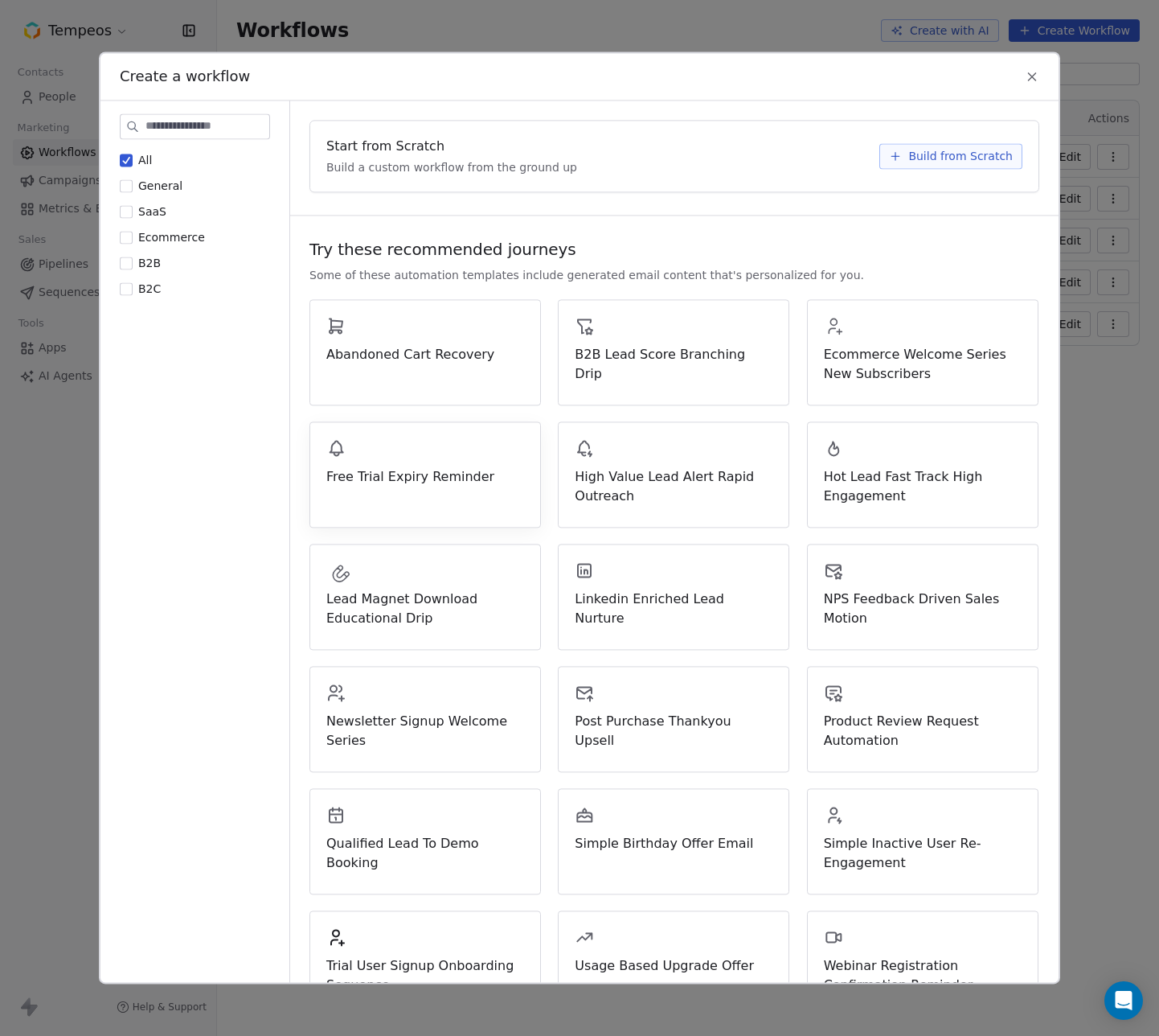
scroll to position [171, 0]
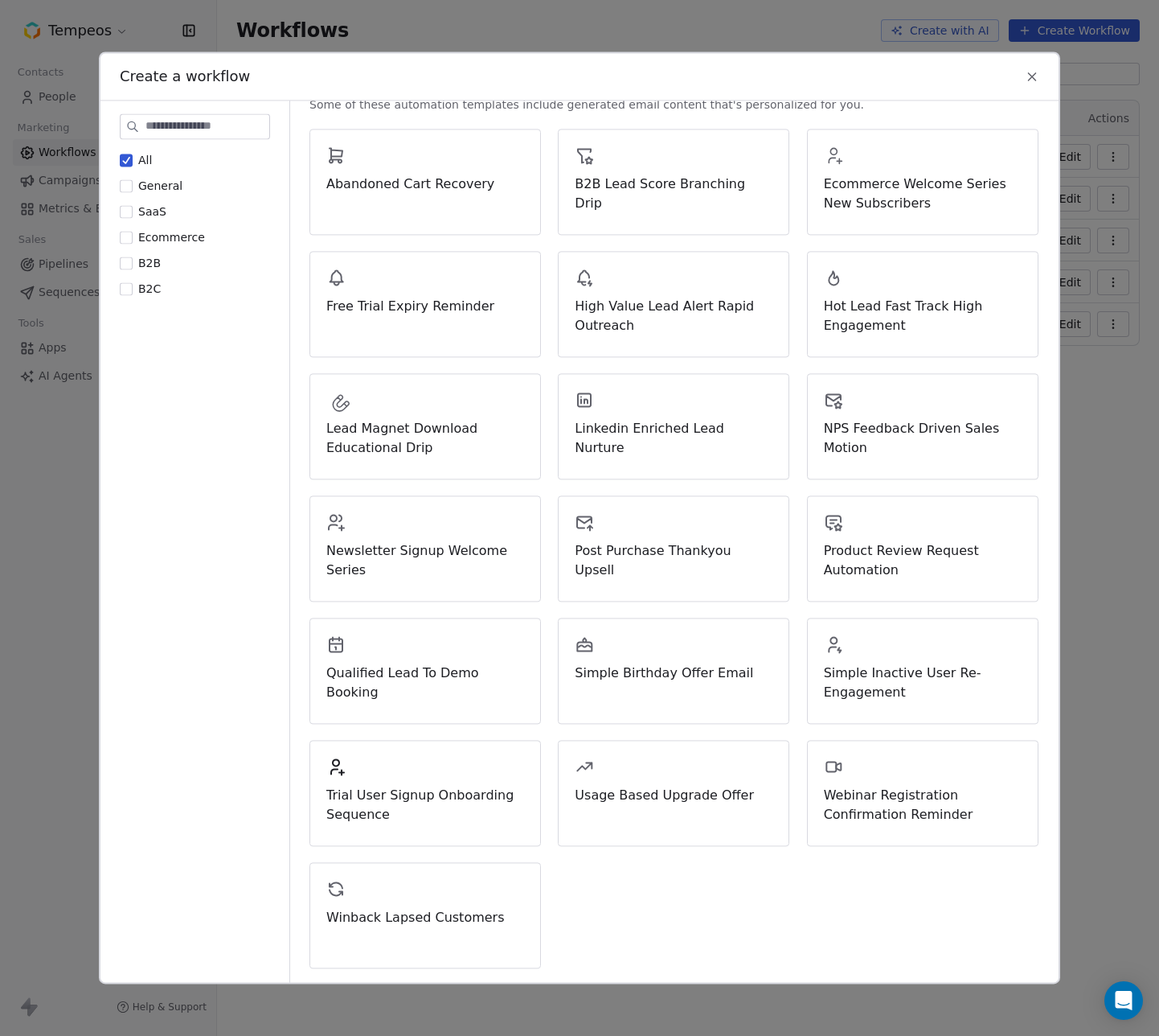
click at [1033, 87] on div "Create a workflow" at bounding box center [580, 76] width 959 height 47
click at [1036, 74] on icon at bounding box center [1033, 76] width 15 height 15
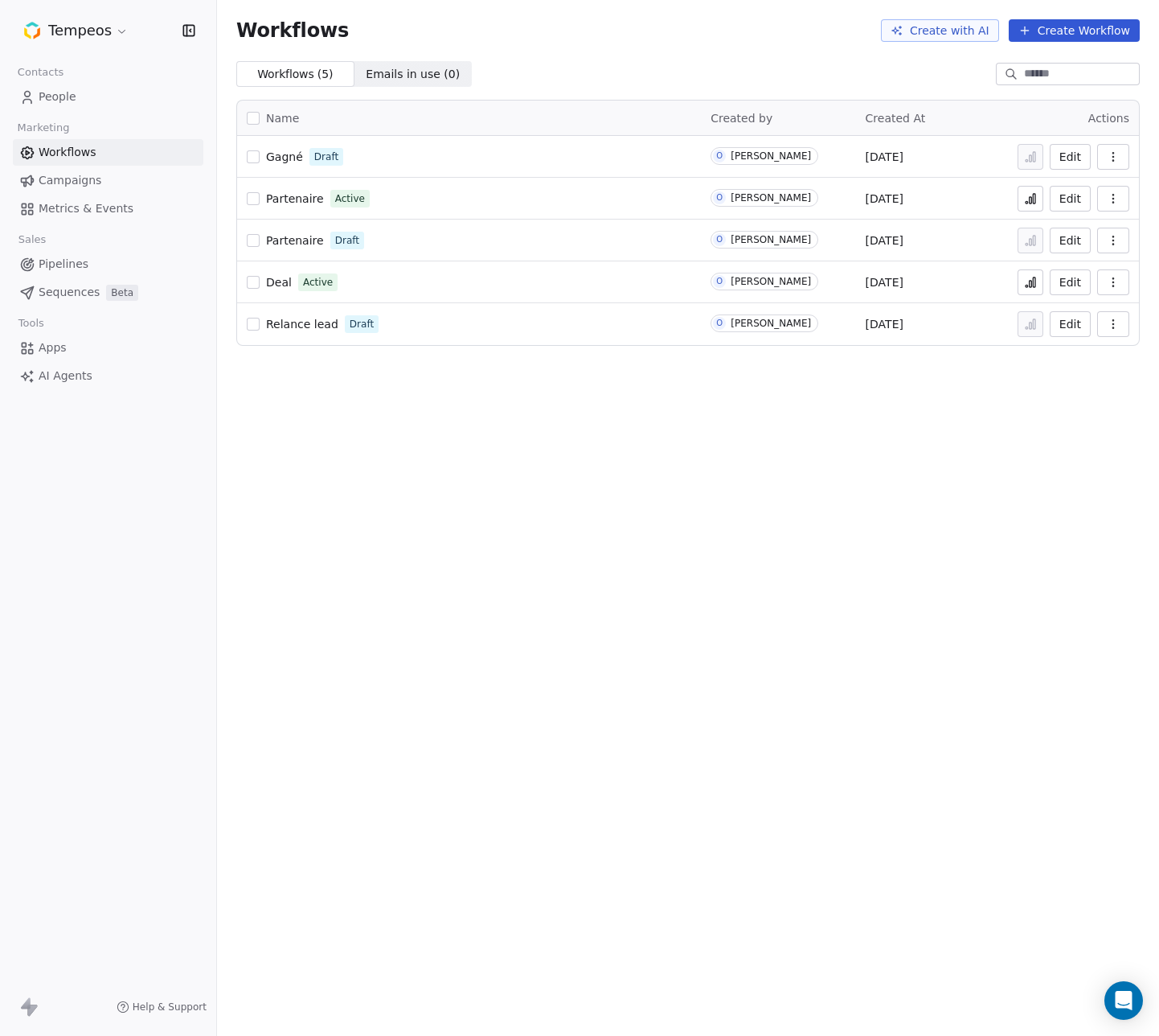
click at [39, 347] on span "Apps" at bounding box center [53, 347] width 28 height 17
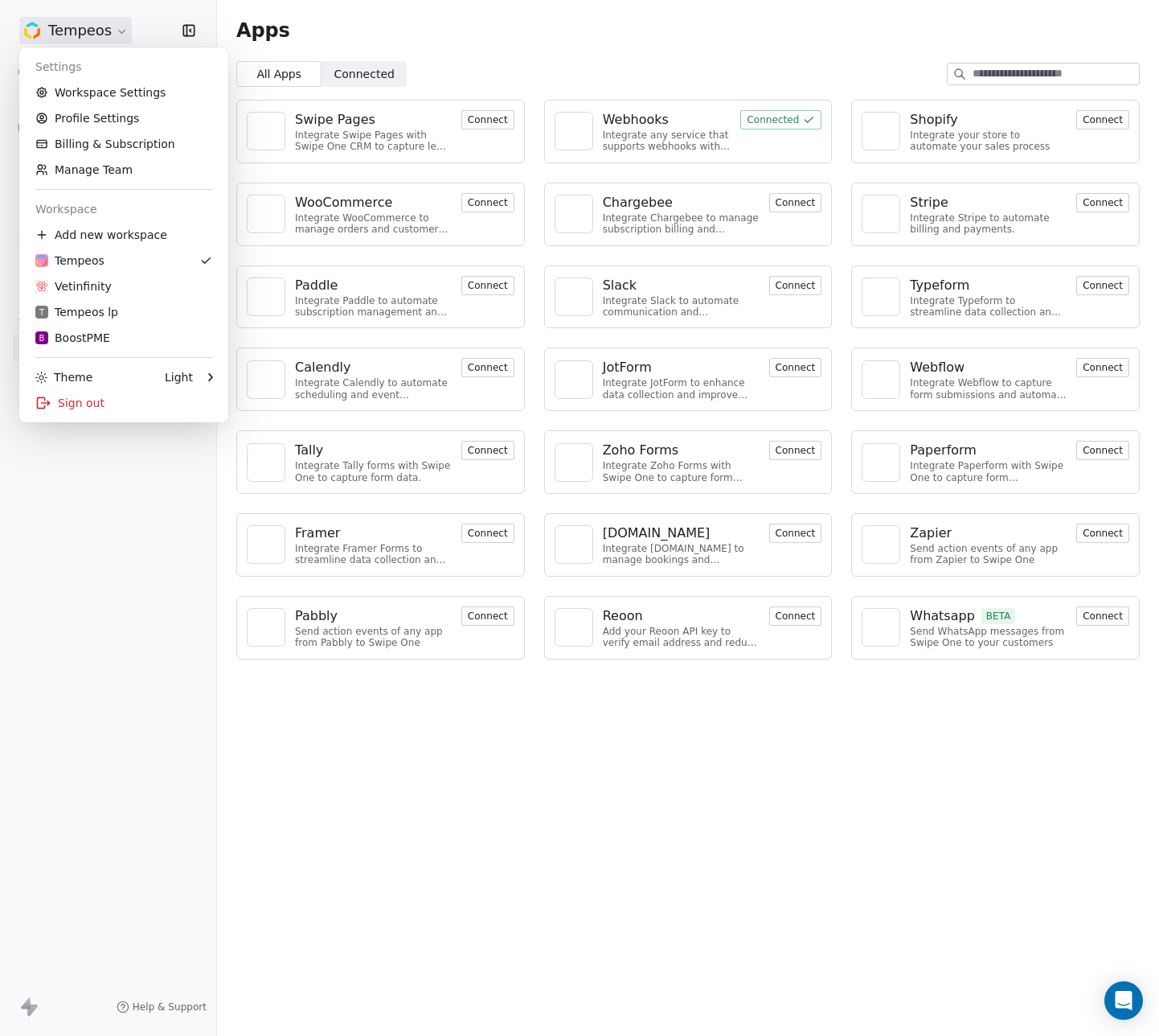
click at [121, 34] on html "Tempeos Contacts People Marketing Workflows Campaigns Metrics & Events Sales Pi…" at bounding box center [580, 518] width 1159 height 1036
click at [136, 308] on div "T Tempeos lp" at bounding box center [123, 312] width 176 height 16
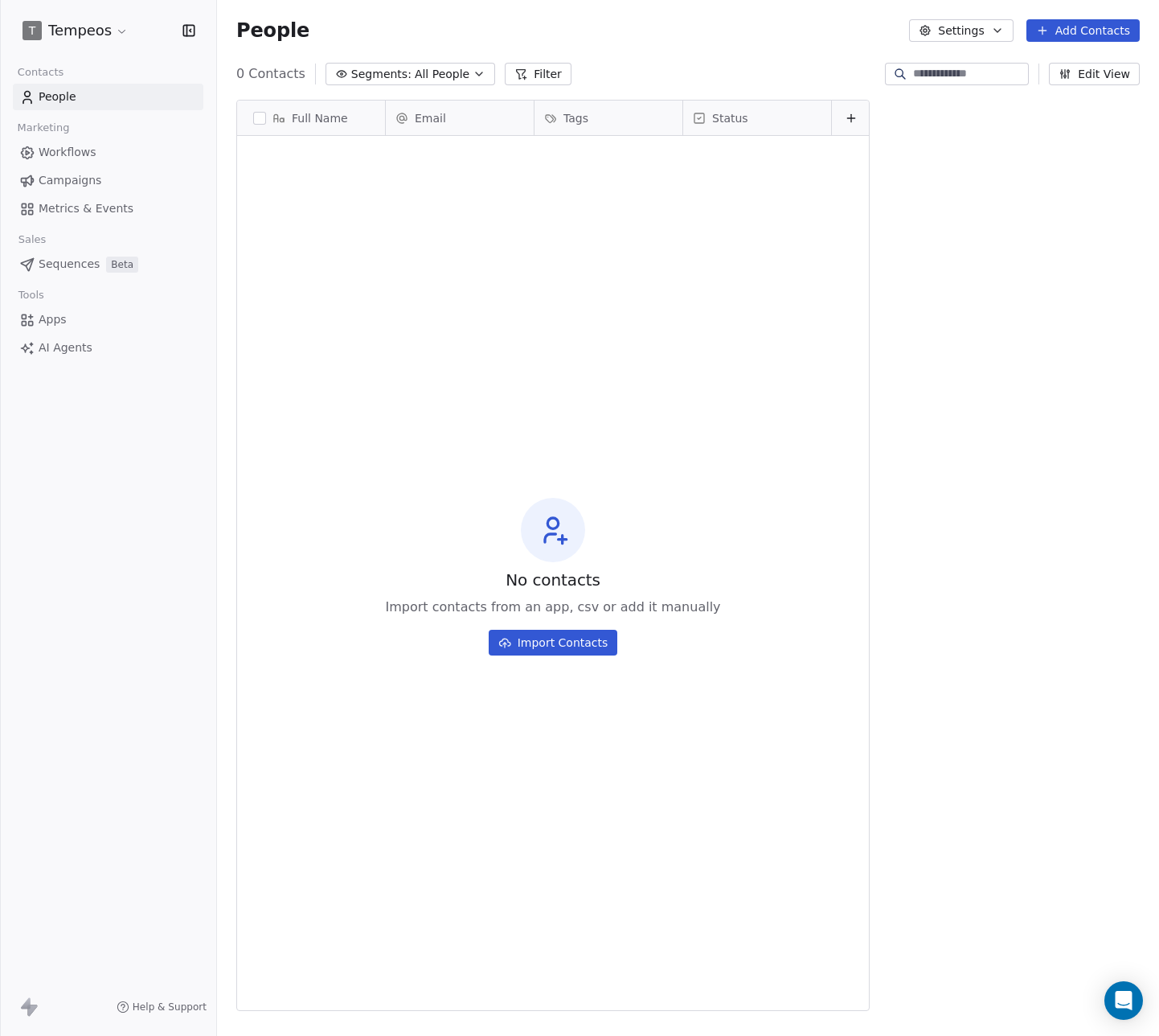
scroll to position [912, 942]
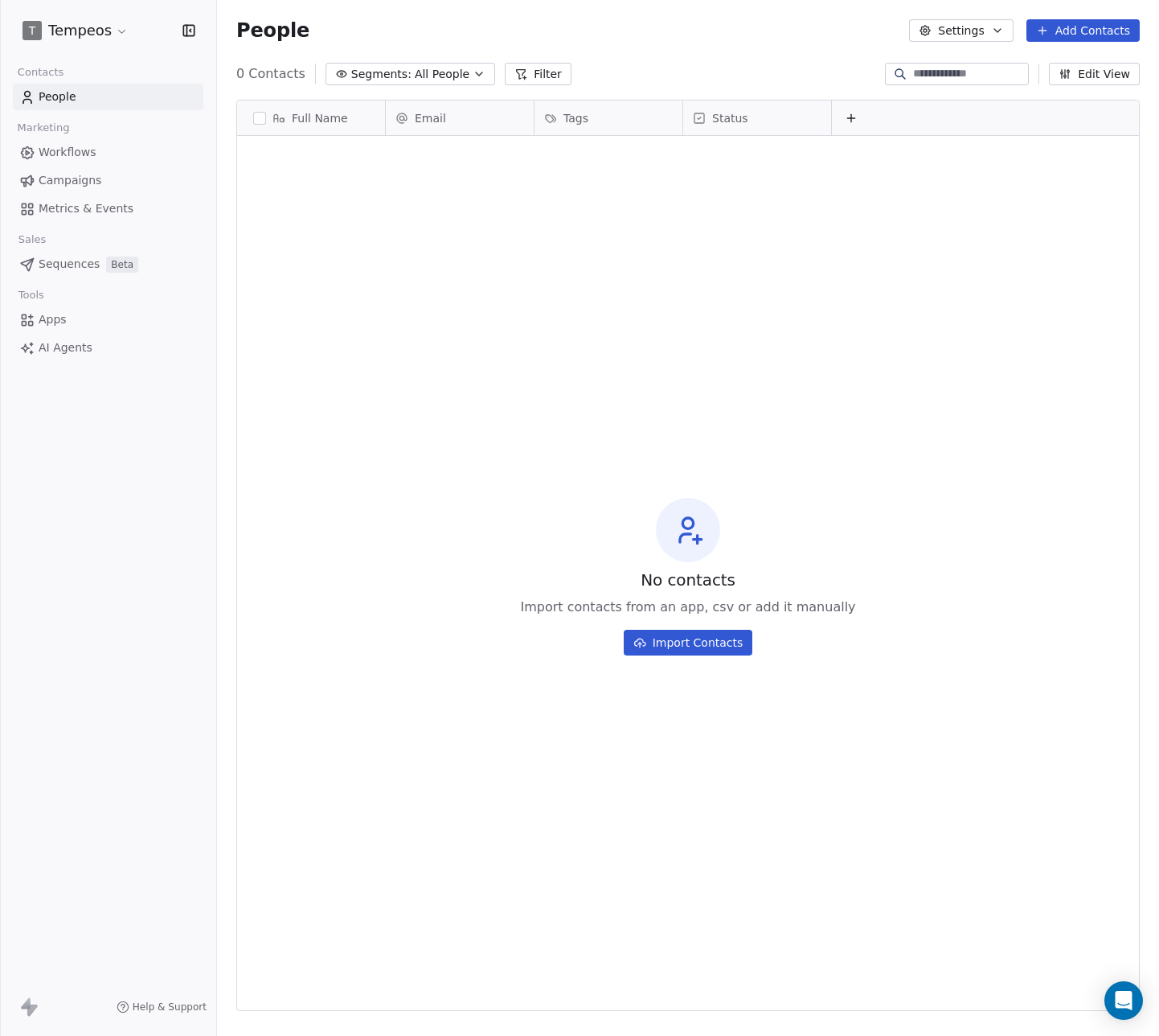
click at [50, 320] on span "Apps" at bounding box center [53, 319] width 28 height 17
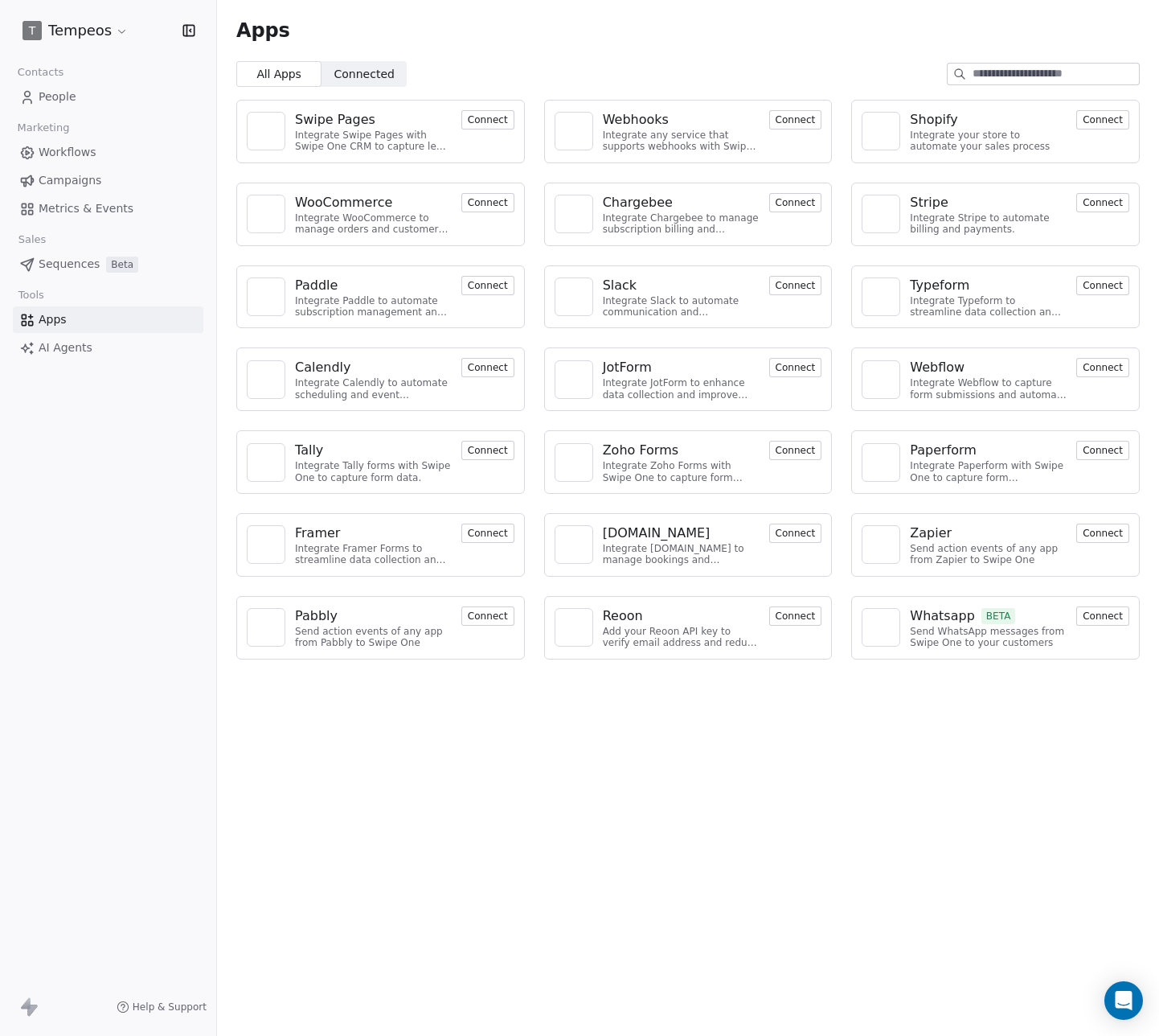
click at [796, 112] on button "Connect" at bounding box center [795, 120] width 53 height 20
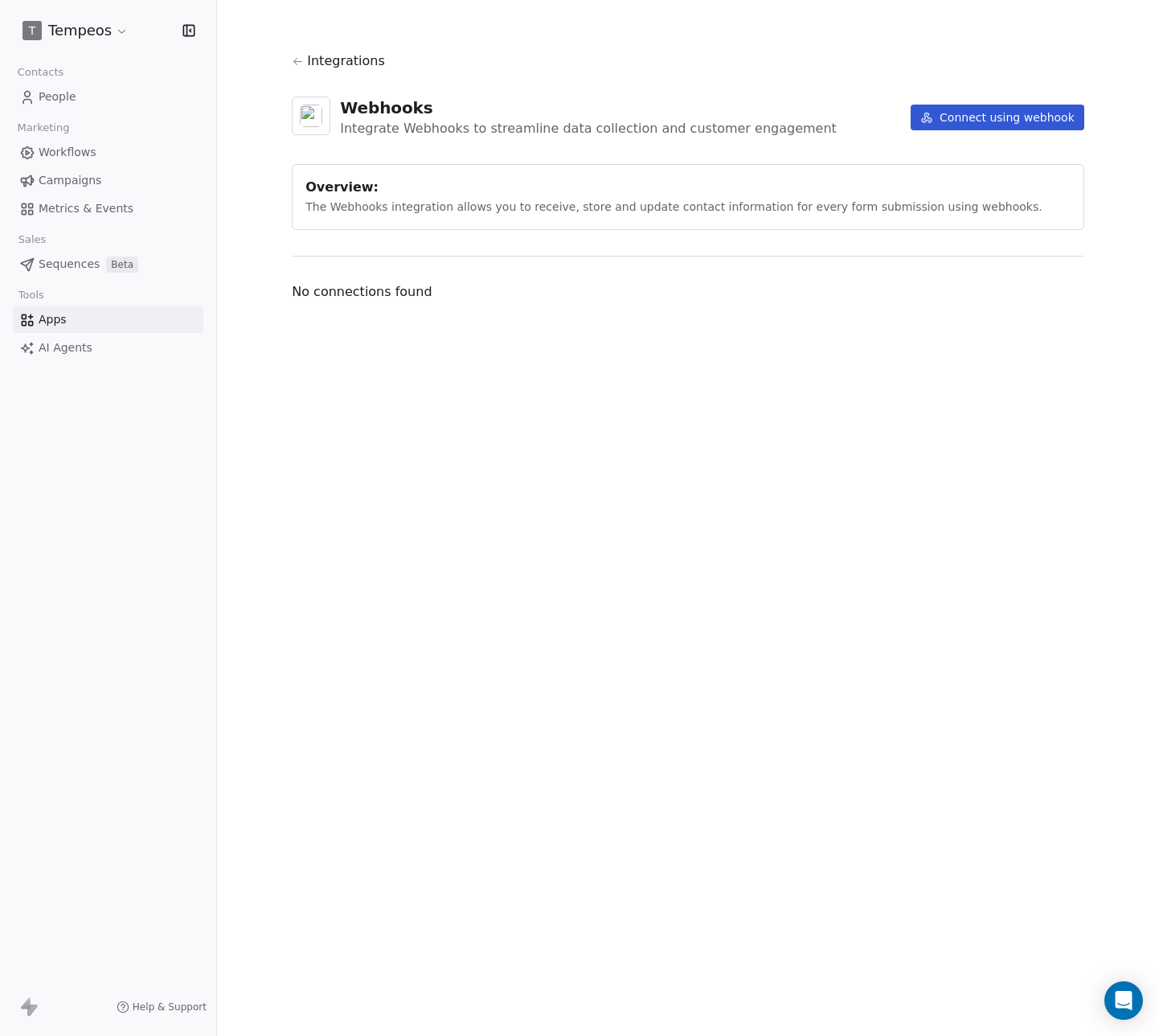
click at [969, 124] on button "Connect using webhook" at bounding box center [998, 117] width 174 height 25
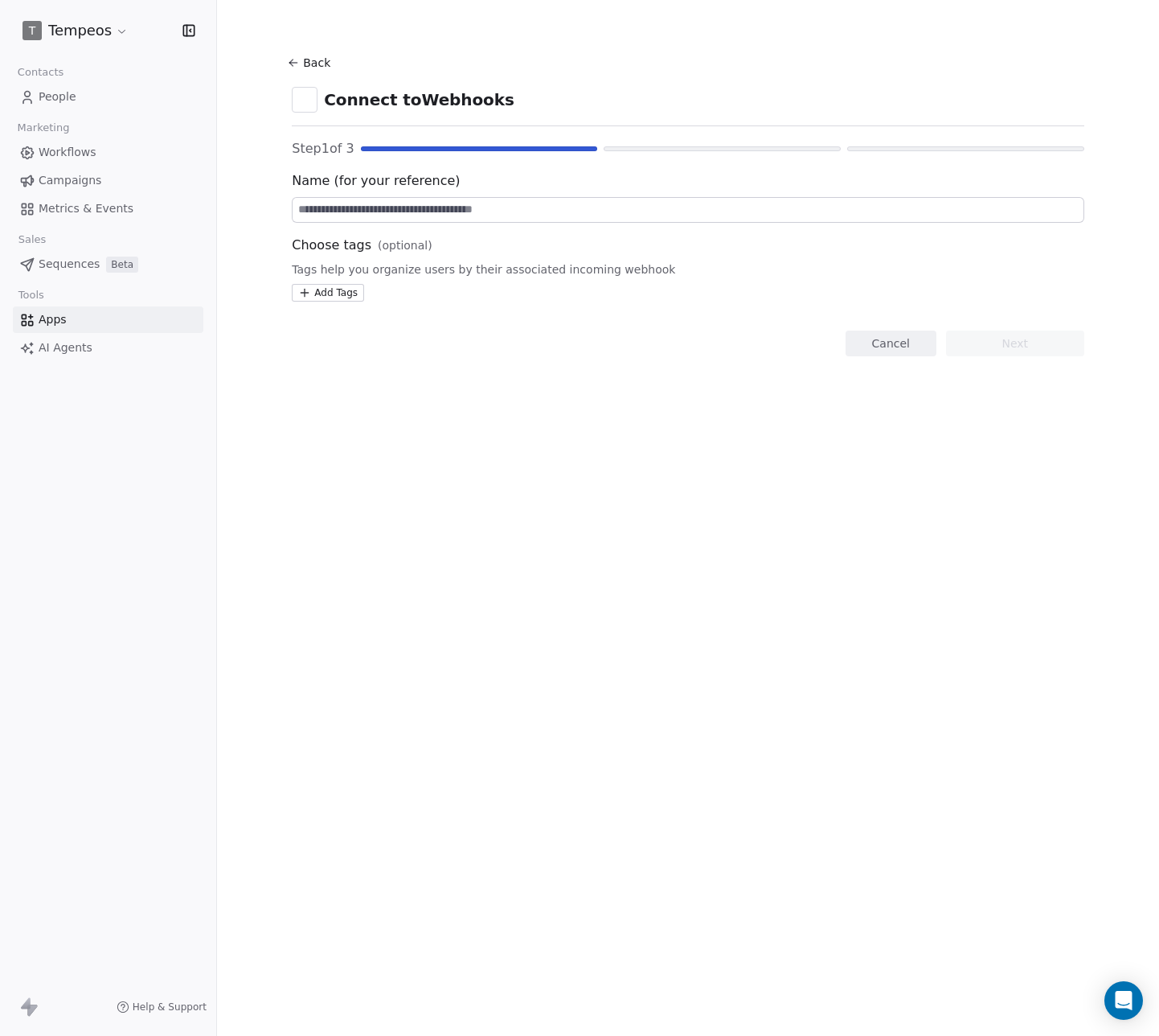
click at [369, 210] on input at bounding box center [689, 209] width 791 height 24
type input "*******"
click at [1056, 339] on button "Next" at bounding box center [1015, 343] width 138 height 25
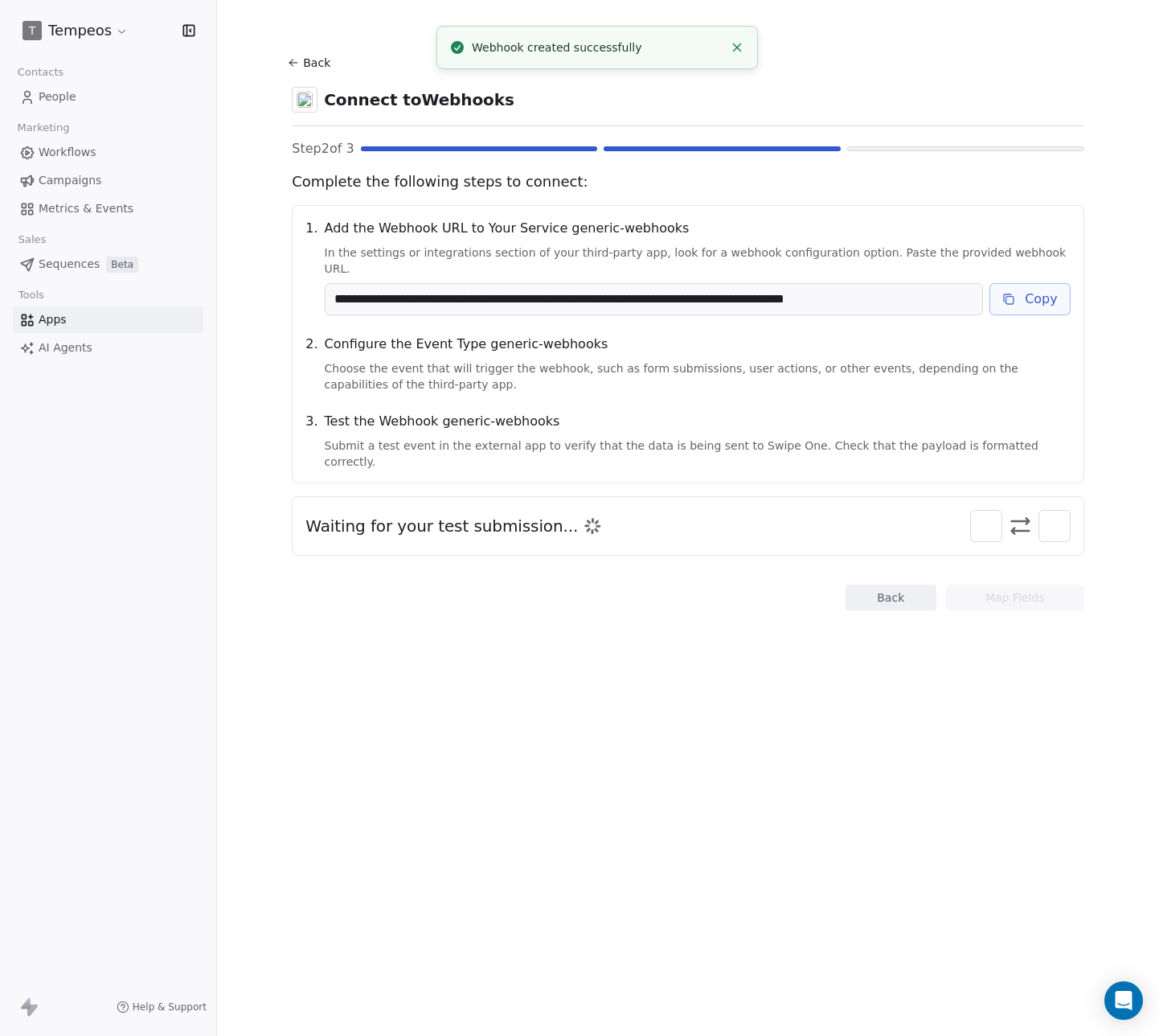
click at [1047, 287] on button "Copy" at bounding box center [1030, 299] width 81 height 32
